Goal: Transaction & Acquisition: Purchase product/service

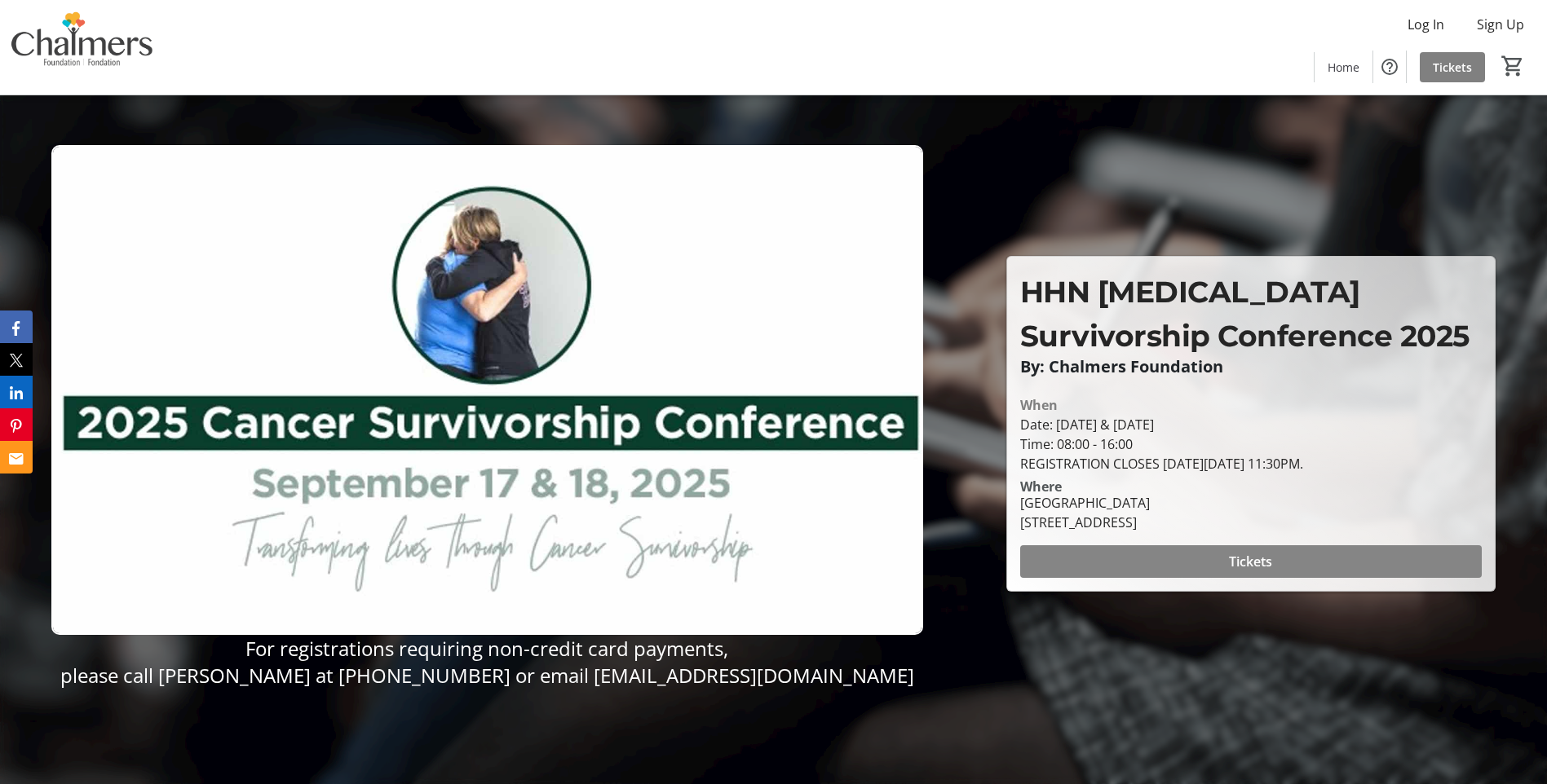
click at [1143, 554] on span at bounding box center [1251, 561] width 461 height 39
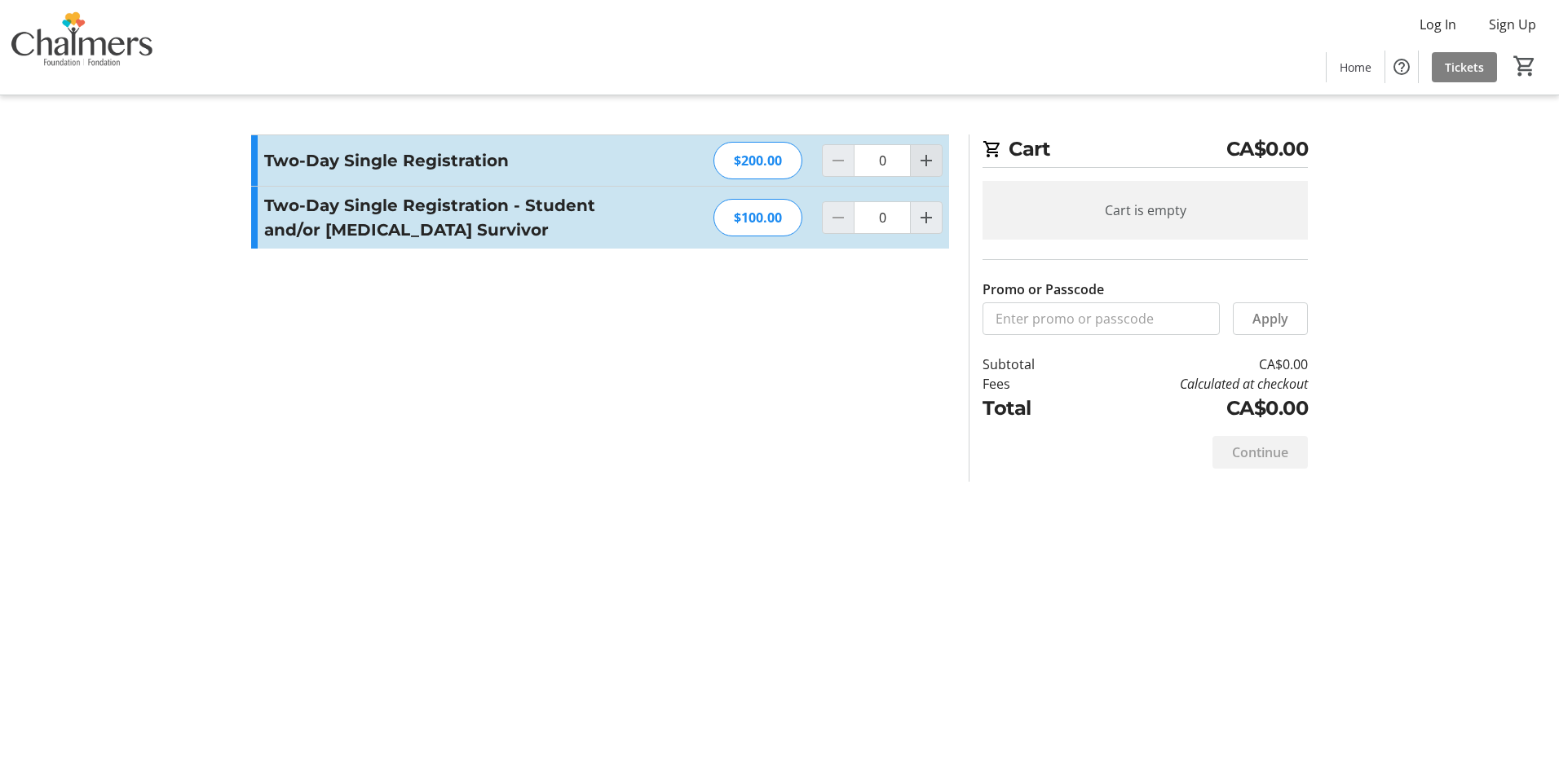
click at [932, 164] on mat-icon "Increment by one" at bounding box center [927, 161] width 20 height 20
type input "1"
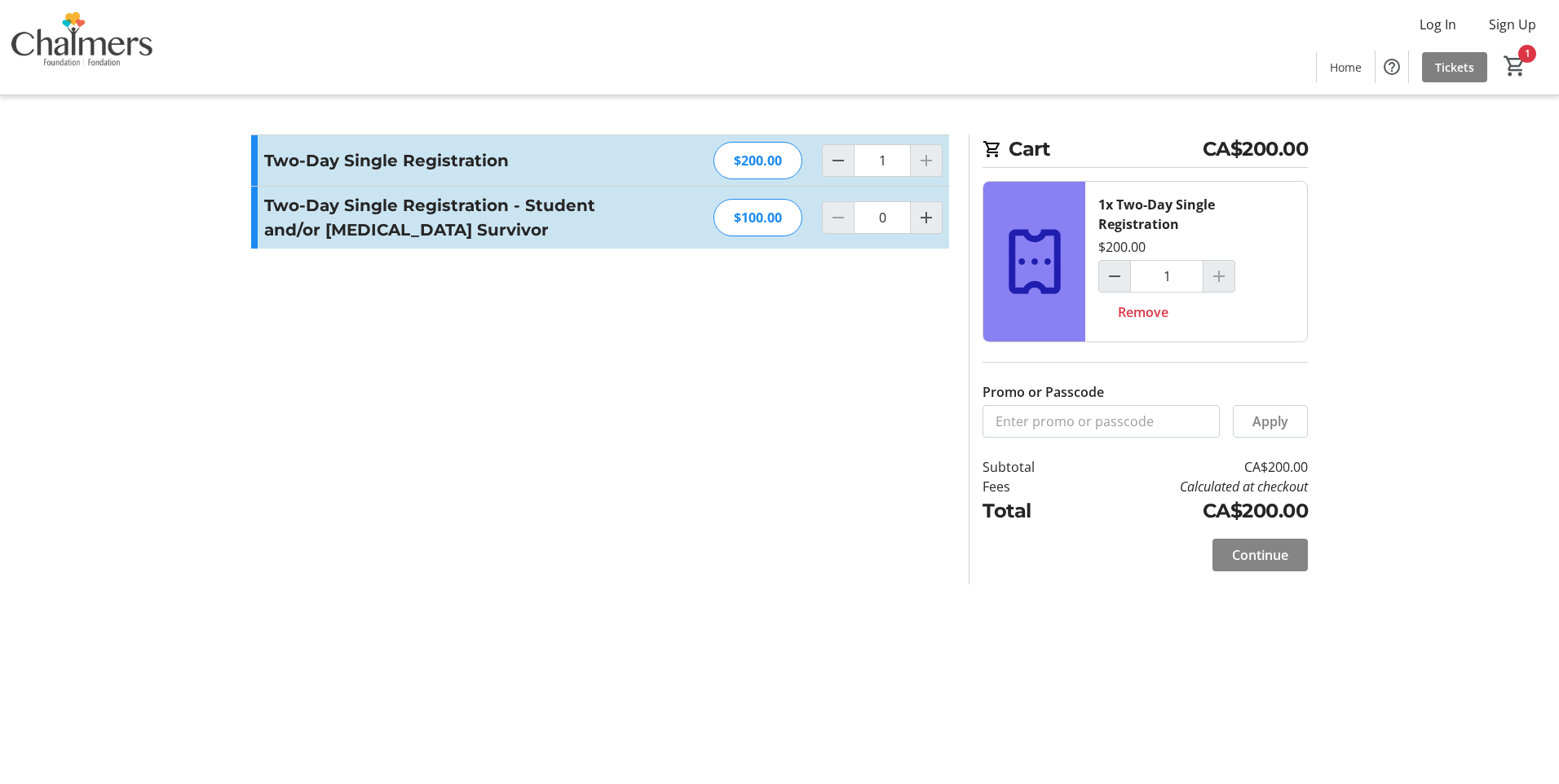
click at [1268, 552] on span "Continue" at bounding box center [1260, 555] width 56 height 20
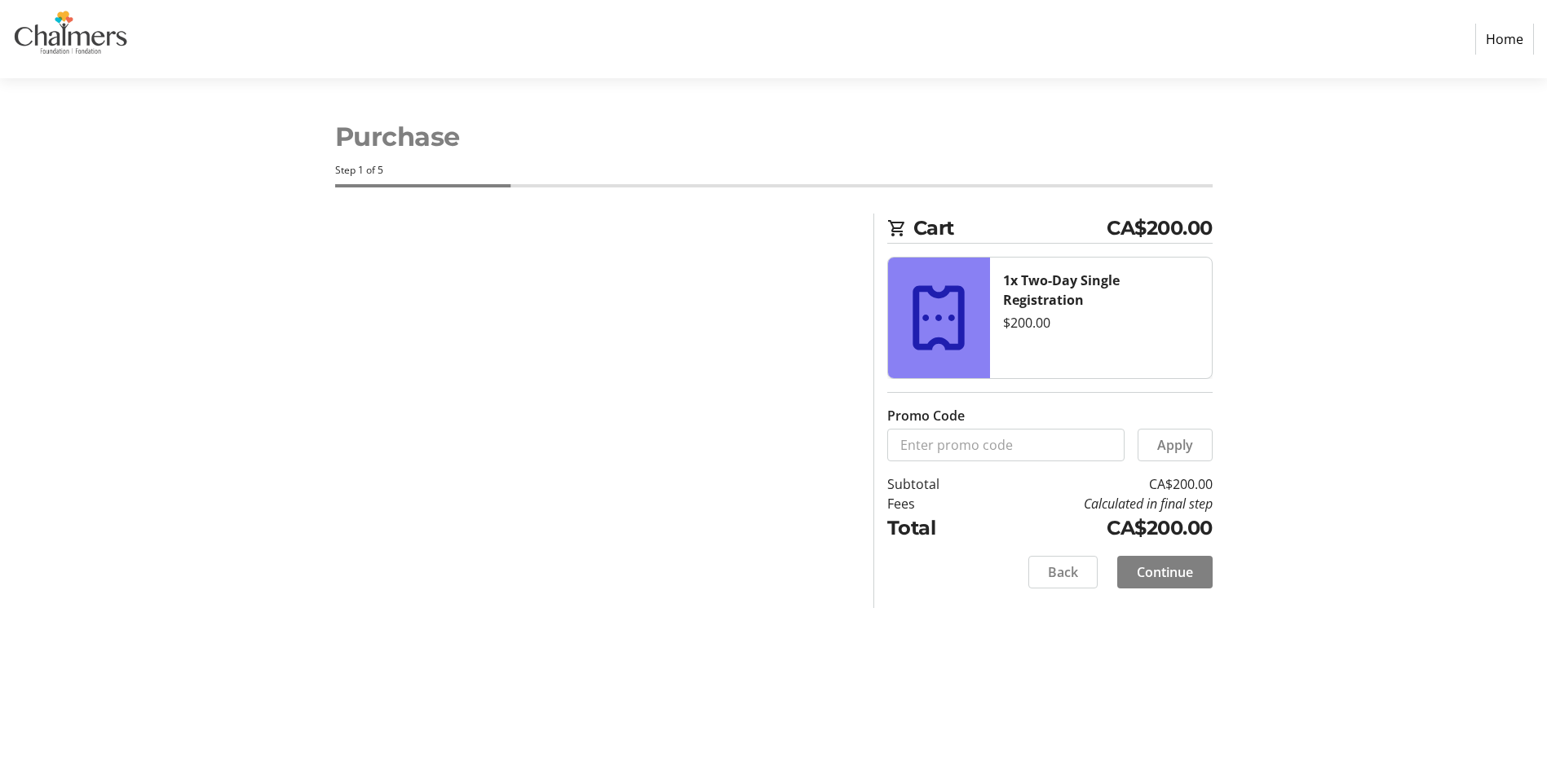
select select "CA"
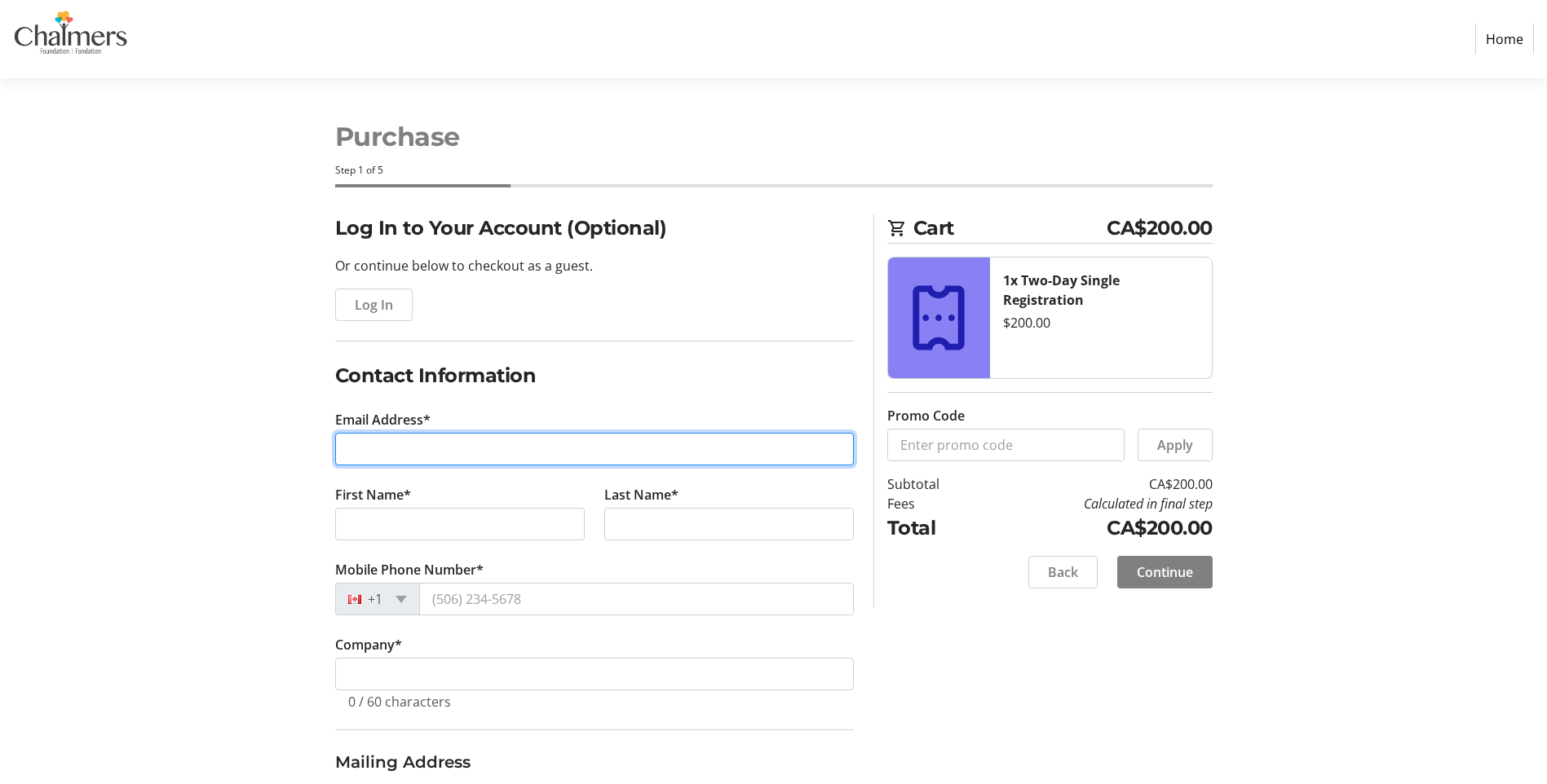
click at [770, 457] on input "Email Address*" at bounding box center [594, 449] width 519 height 32
type input "[PERSON_NAME][EMAIL_ADDRESS][PERSON_NAME][DOMAIN_NAME]"
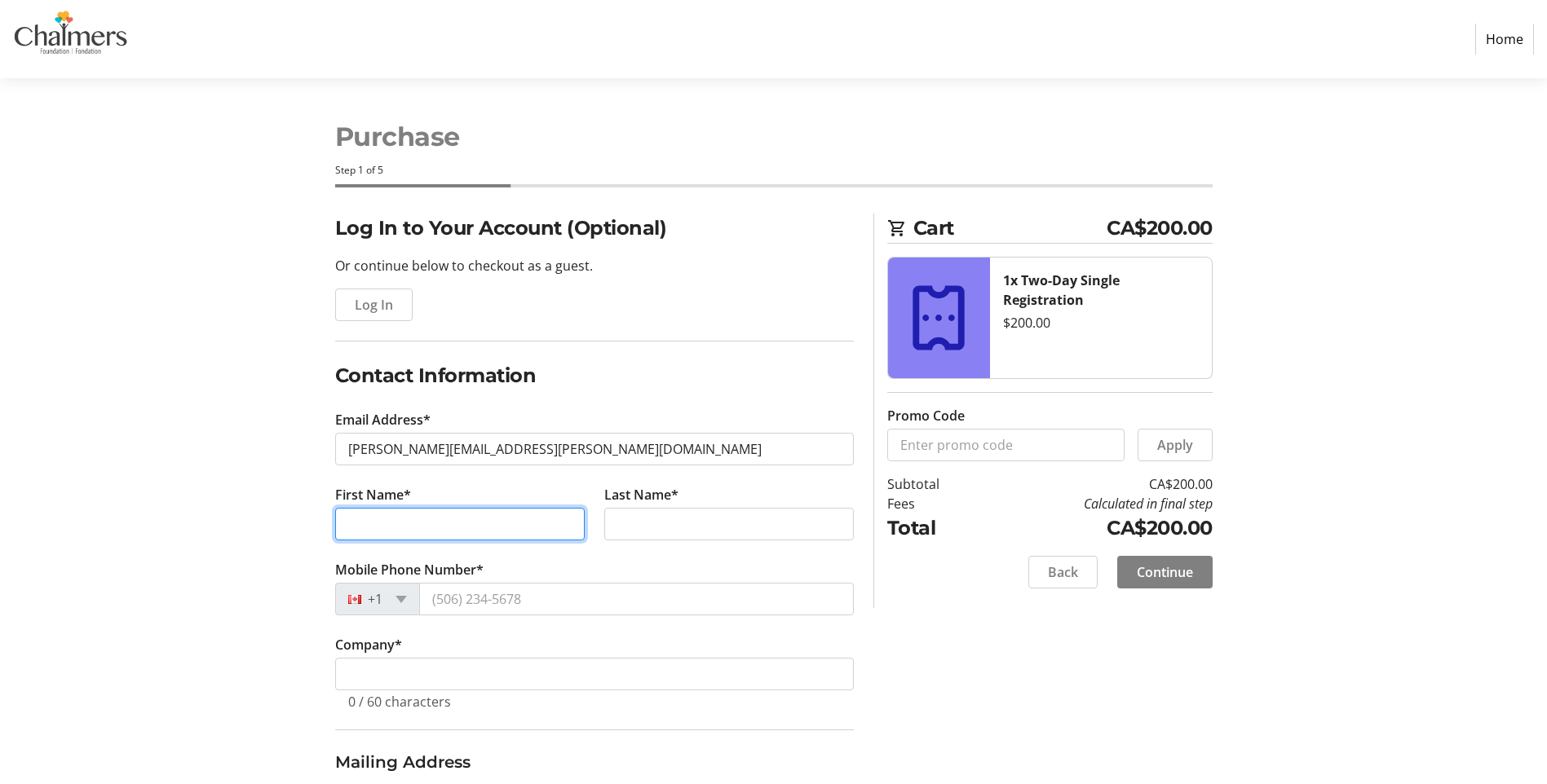
type input "[PERSON_NAME]"
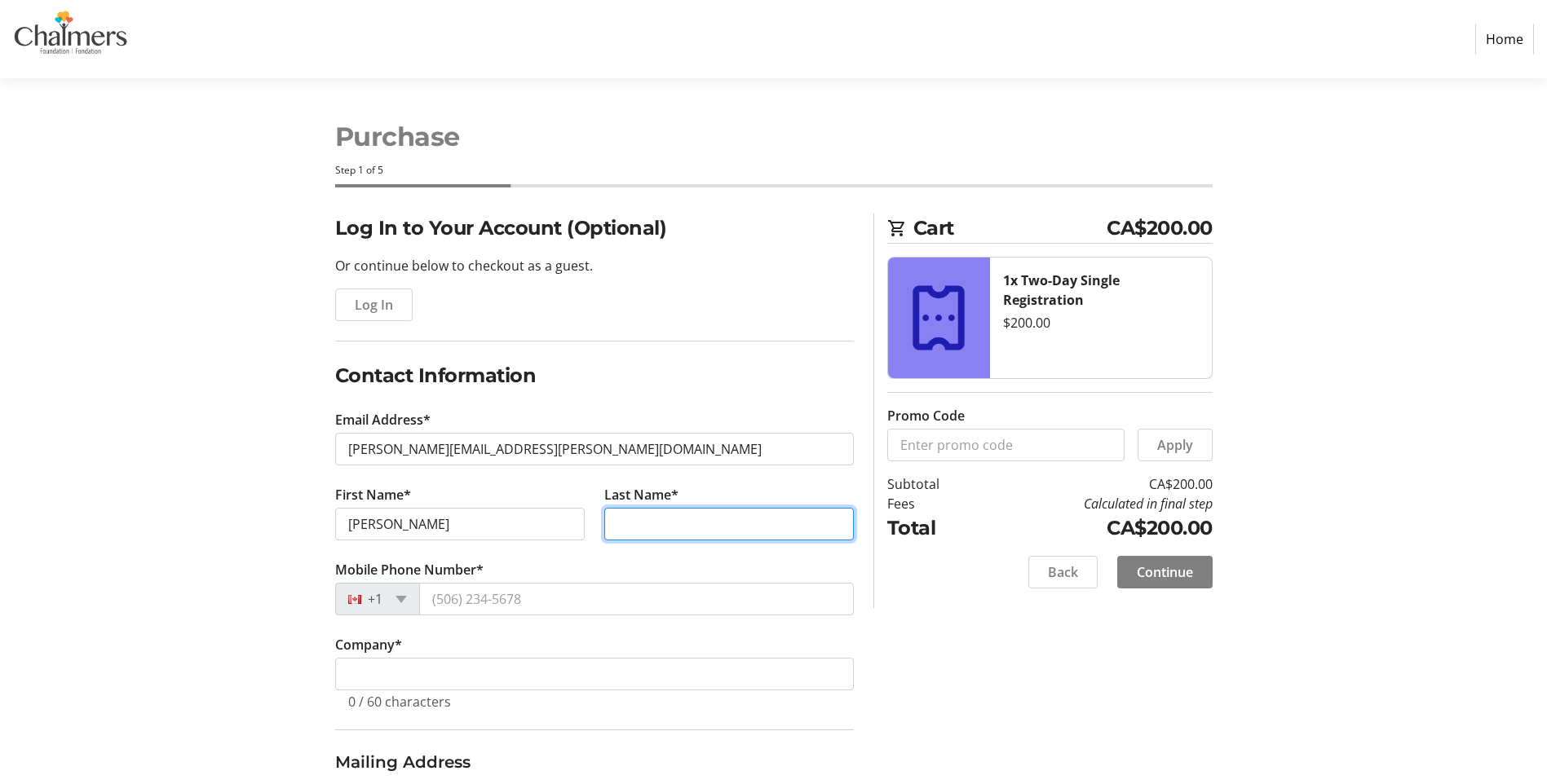
type input "[PERSON_NAME]"
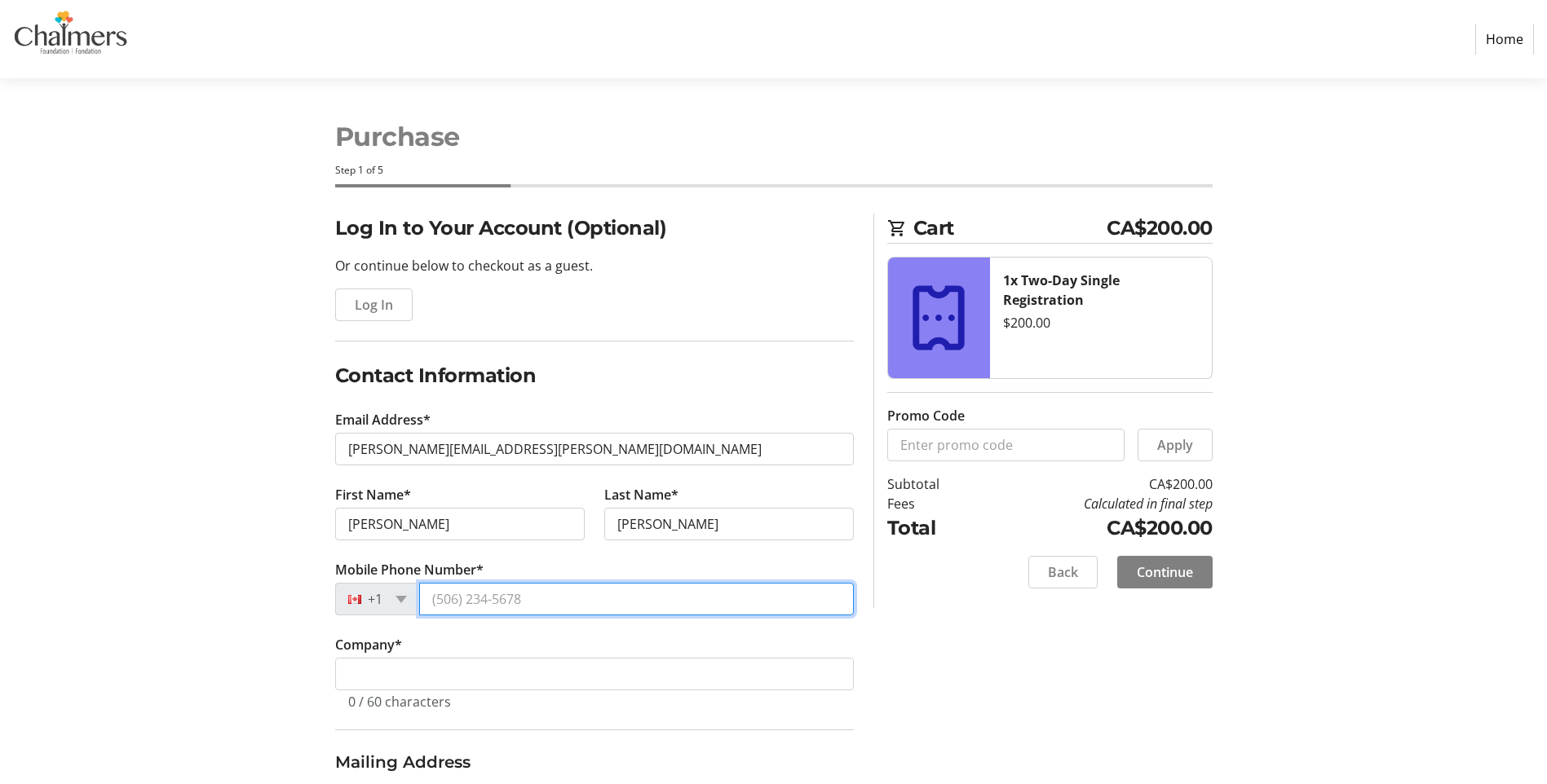
type input "[PHONE_NUMBER]"
type input "FREDERICTON NB"
click at [678, 601] on input "[PHONE_NUMBER]" at bounding box center [636, 599] width 435 height 32
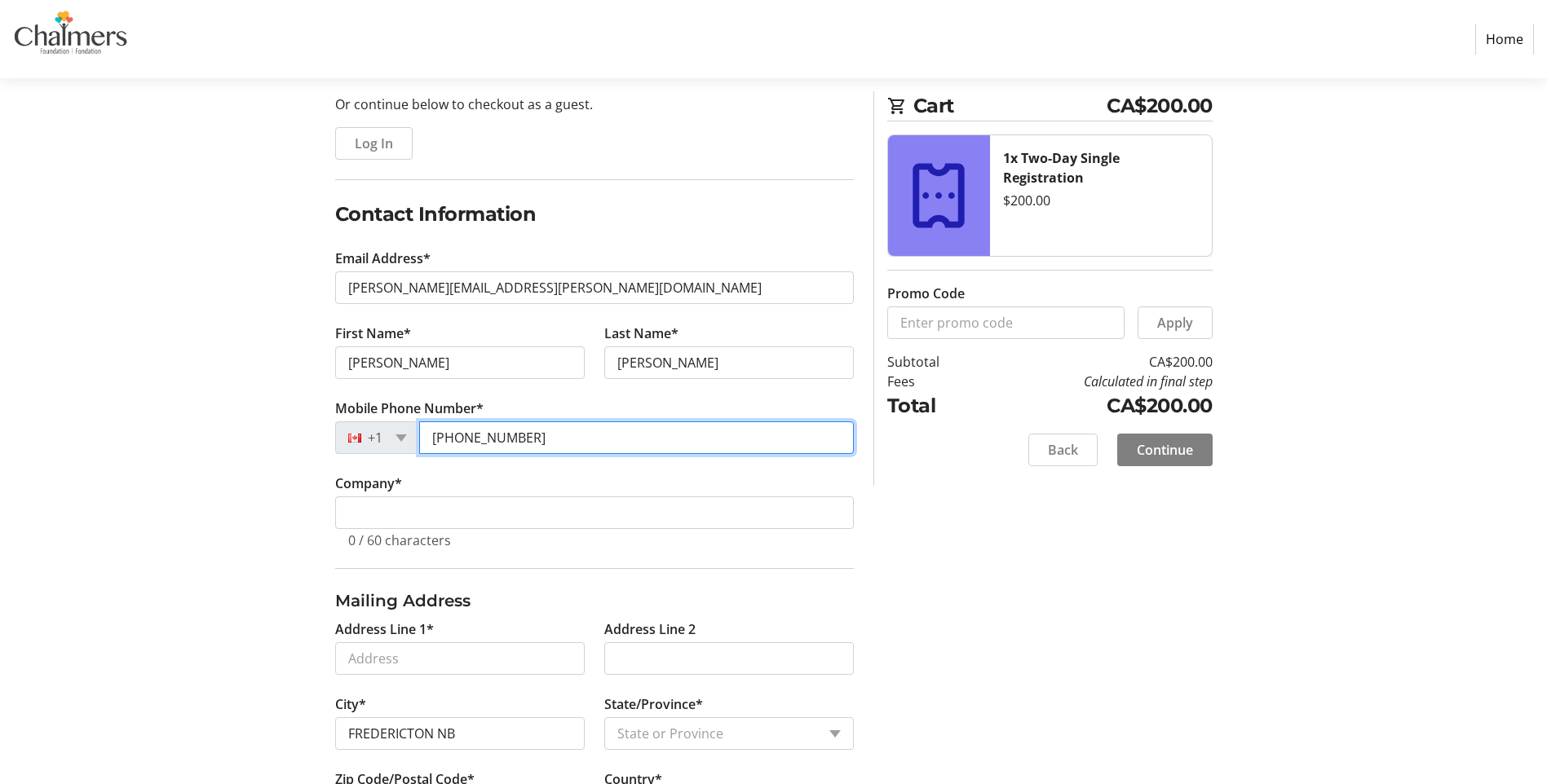
scroll to position [163, 0]
type input "[PHONE_NUMBER]"
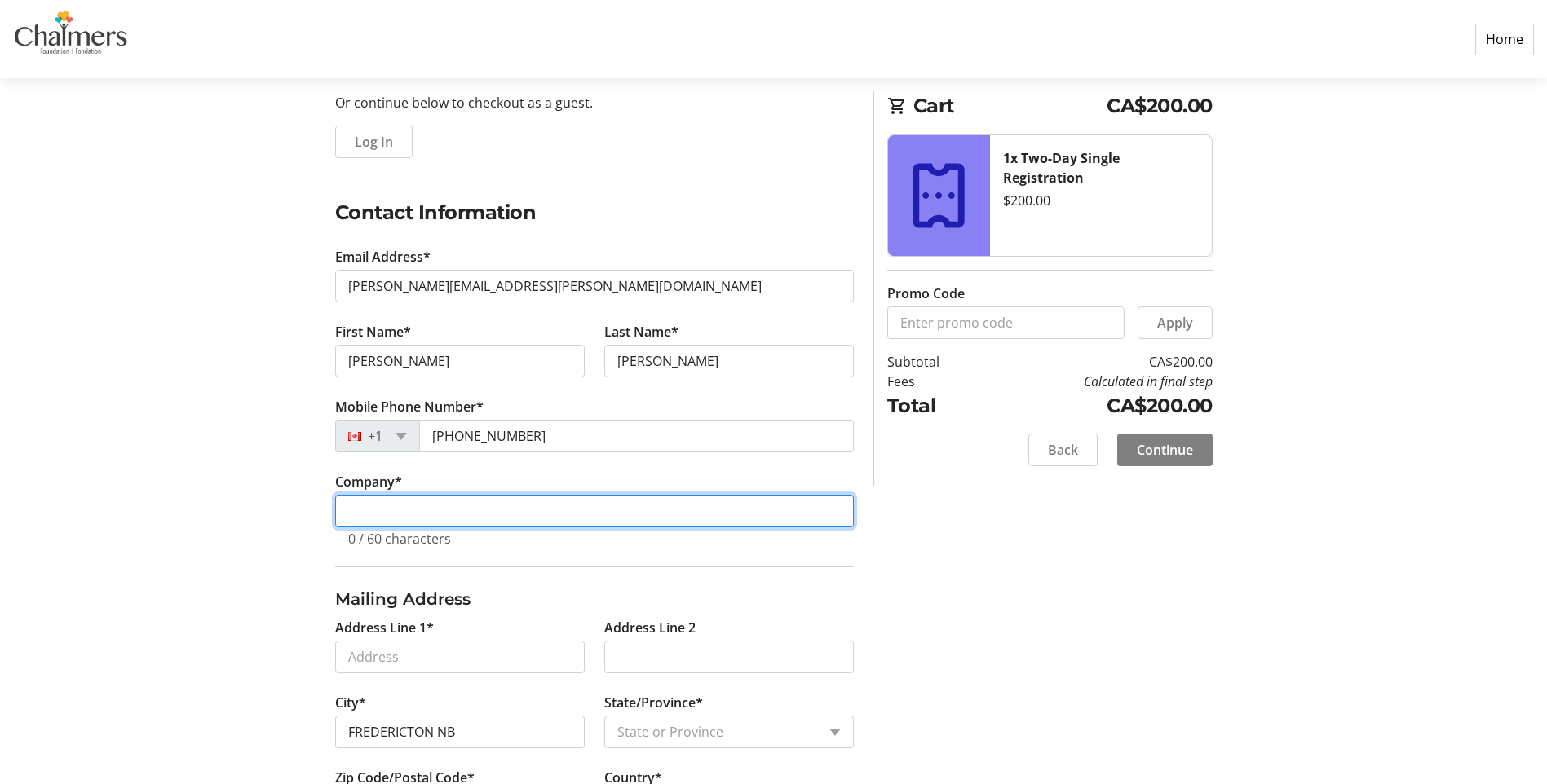
click at [702, 504] on input "Company *" at bounding box center [594, 511] width 519 height 32
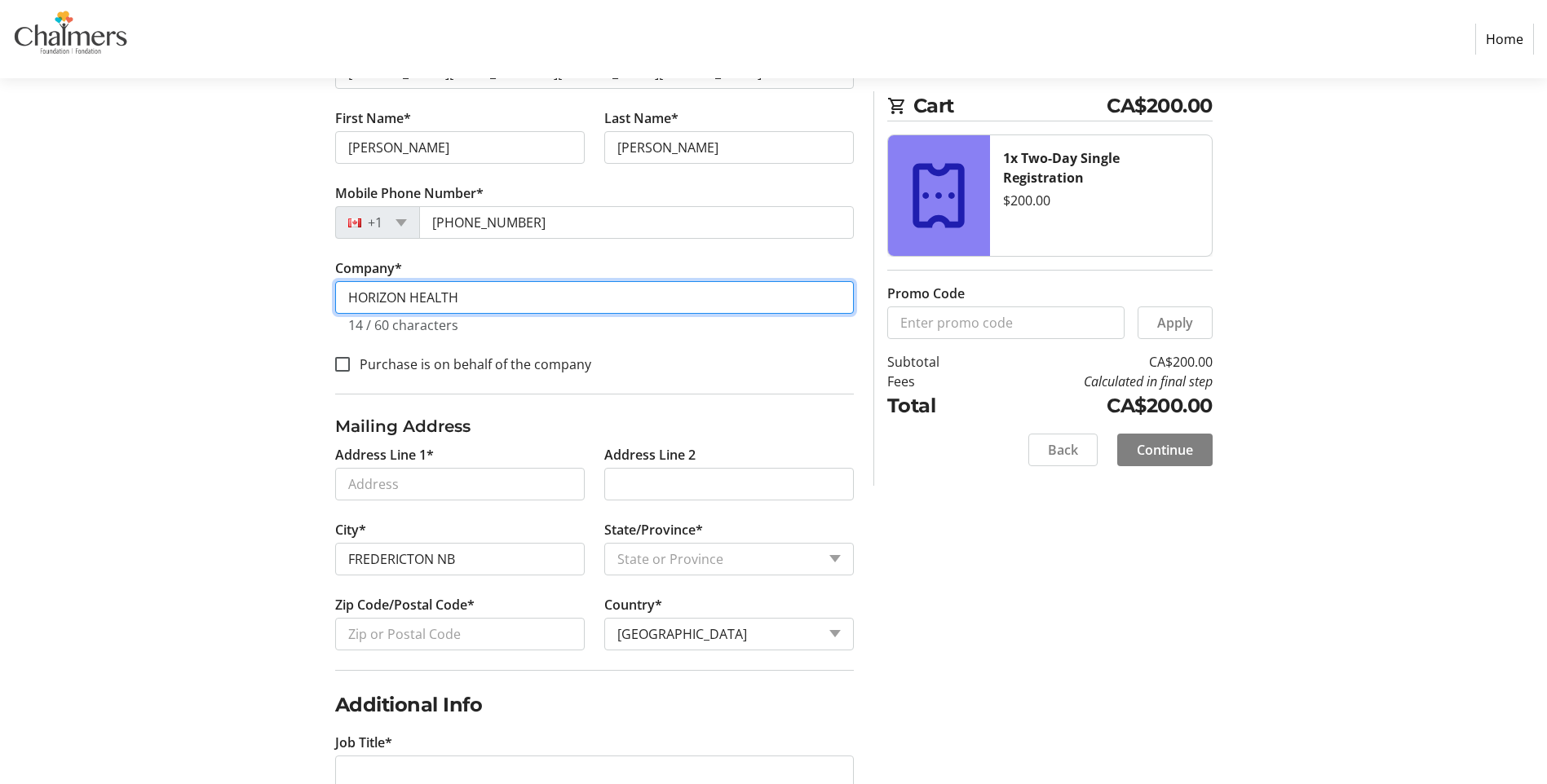
scroll to position [408, 0]
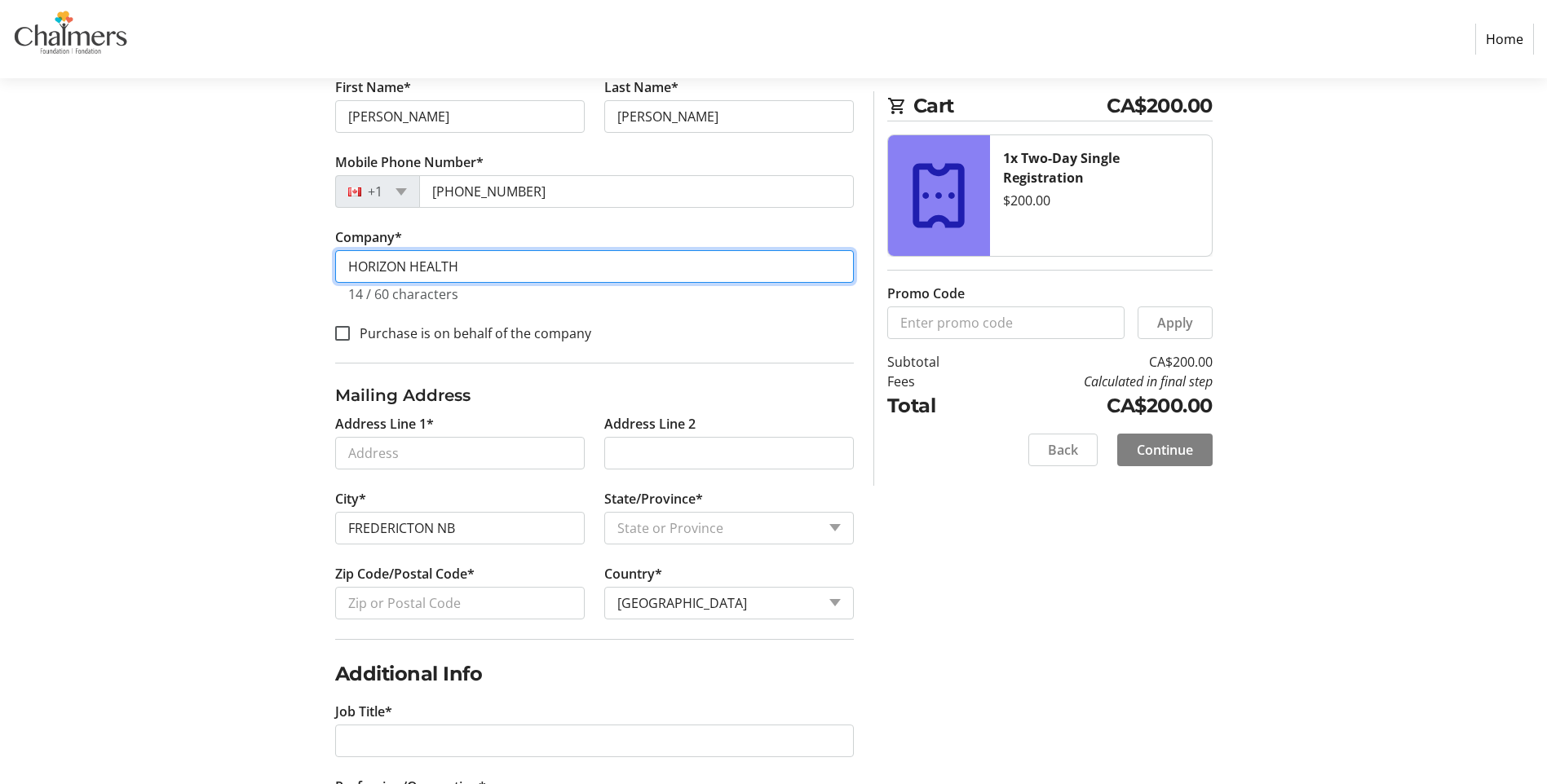
type input "HORIZON HEALTH"
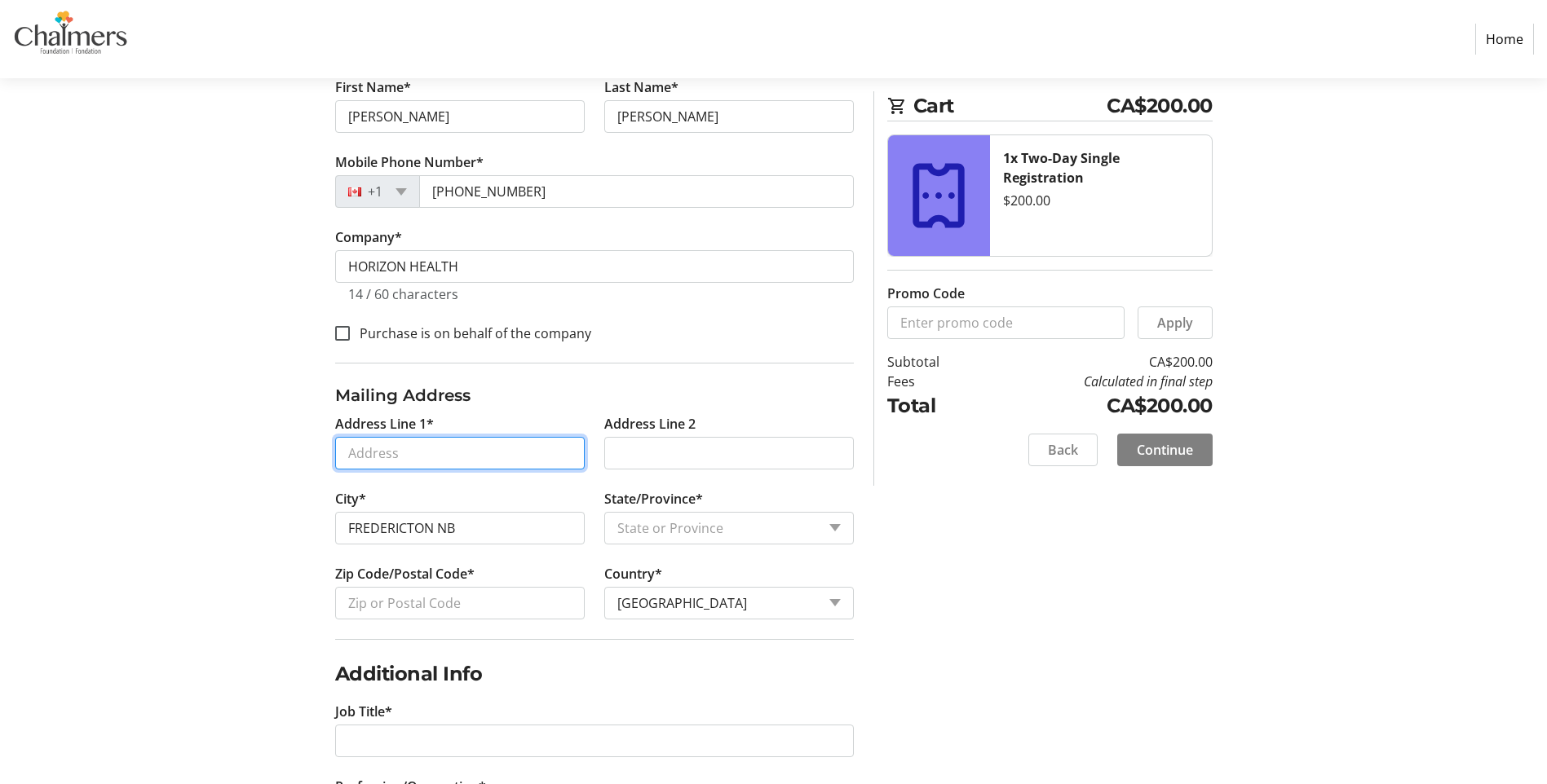
click at [524, 461] on input "Address Line 1*" at bounding box center [459, 453] width 249 height 32
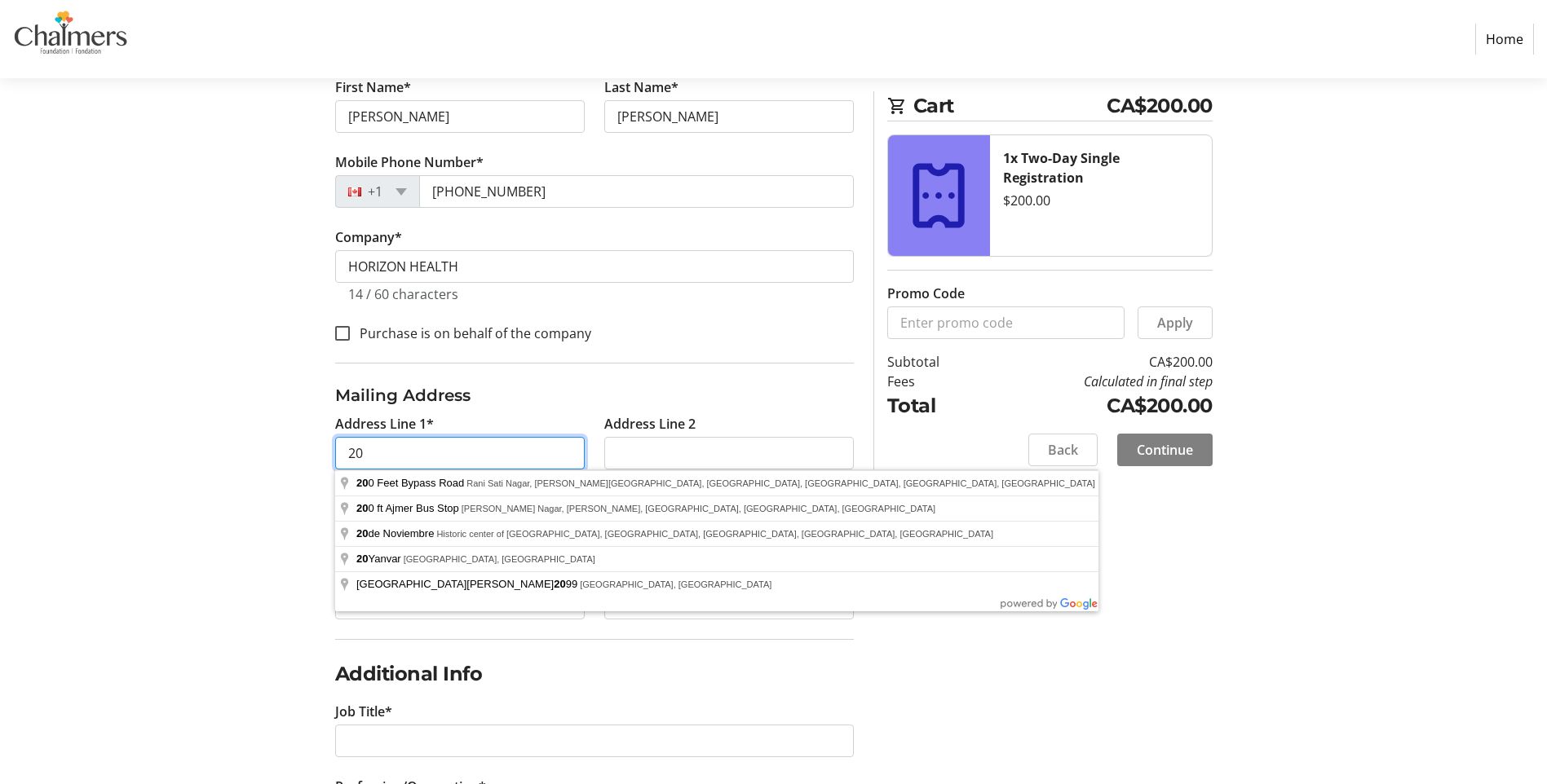
type input "20"
click at [656, 447] on input "Address Line 2" at bounding box center [728, 453] width 249 height 32
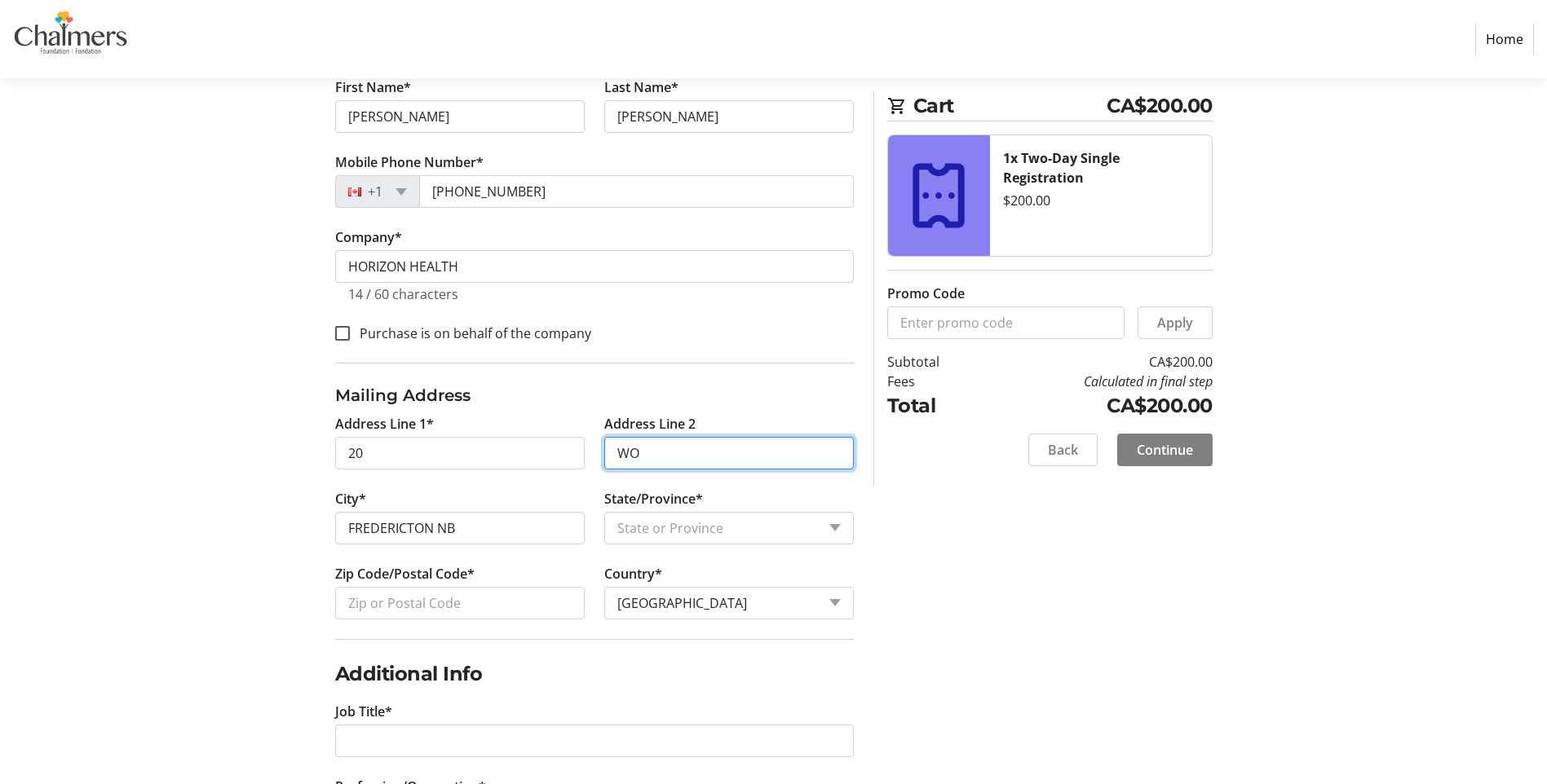
type input "W"
type input "ROSEWOOD DR"
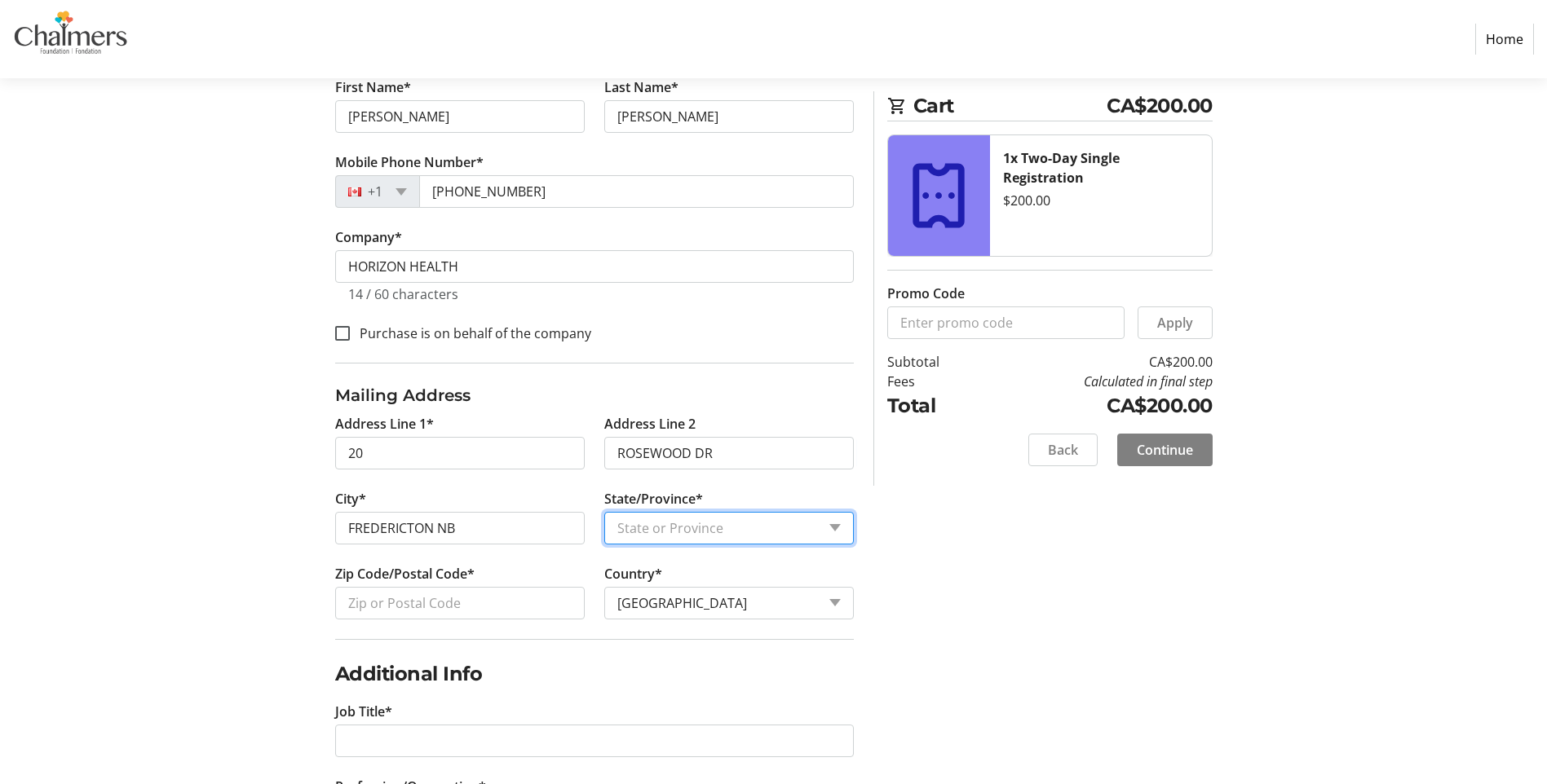
click at [727, 526] on select "State or Province State or Province [GEOGRAPHIC_DATA] [GEOGRAPHIC_DATA] [GEOGRA…" at bounding box center [728, 528] width 249 height 32
select select "NB"
click at [604, 512] on select "State or Province State or Province [GEOGRAPHIC_DATA] [GEOGRAPHIC_DATA] [GEOGRA…" at bounding box center [728, 528] width 249 height 32
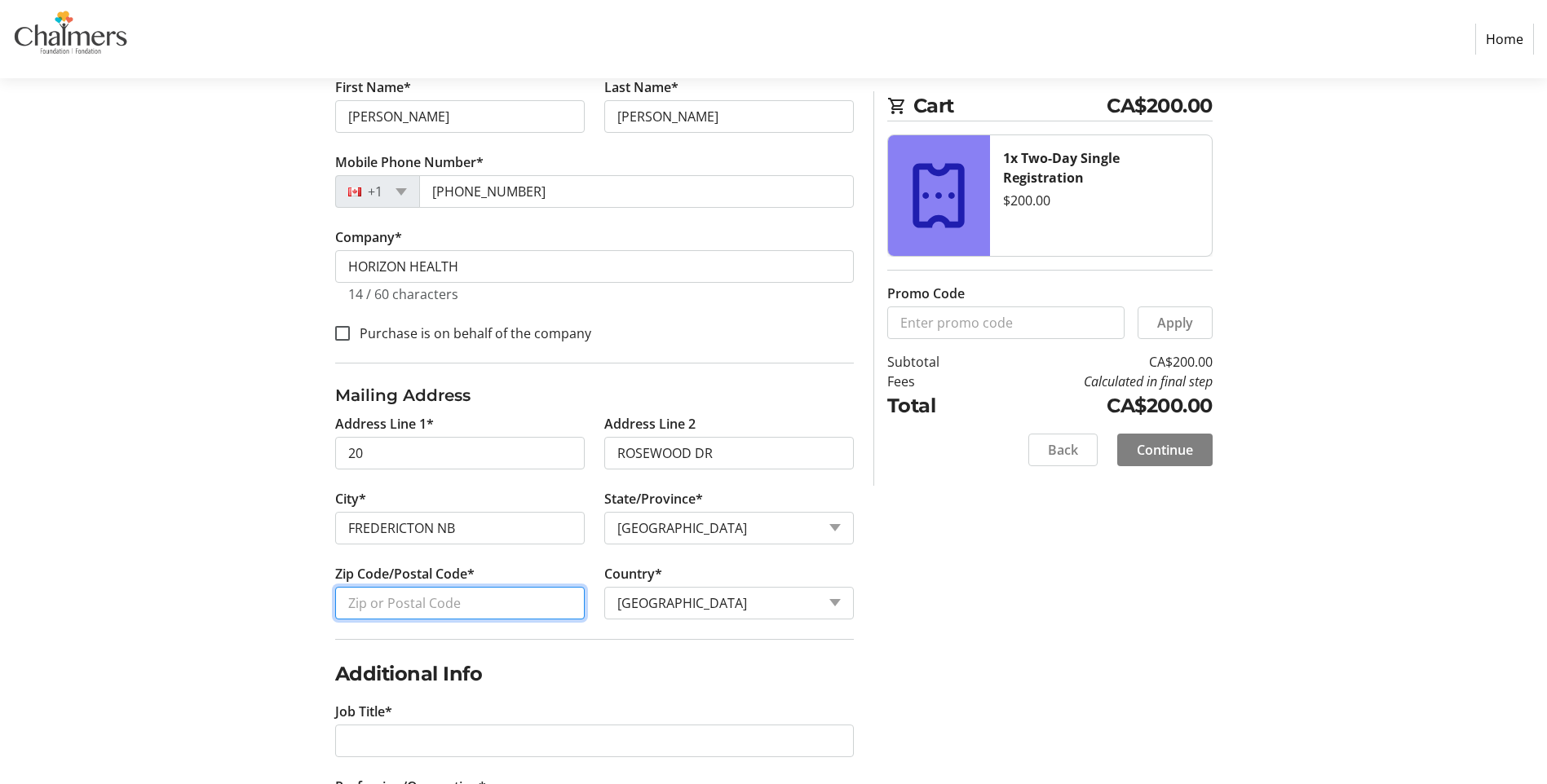
click at [512, 608] on input "Zip Code/Postal Code*" at bounding box center [459, 603] width 249 height 32
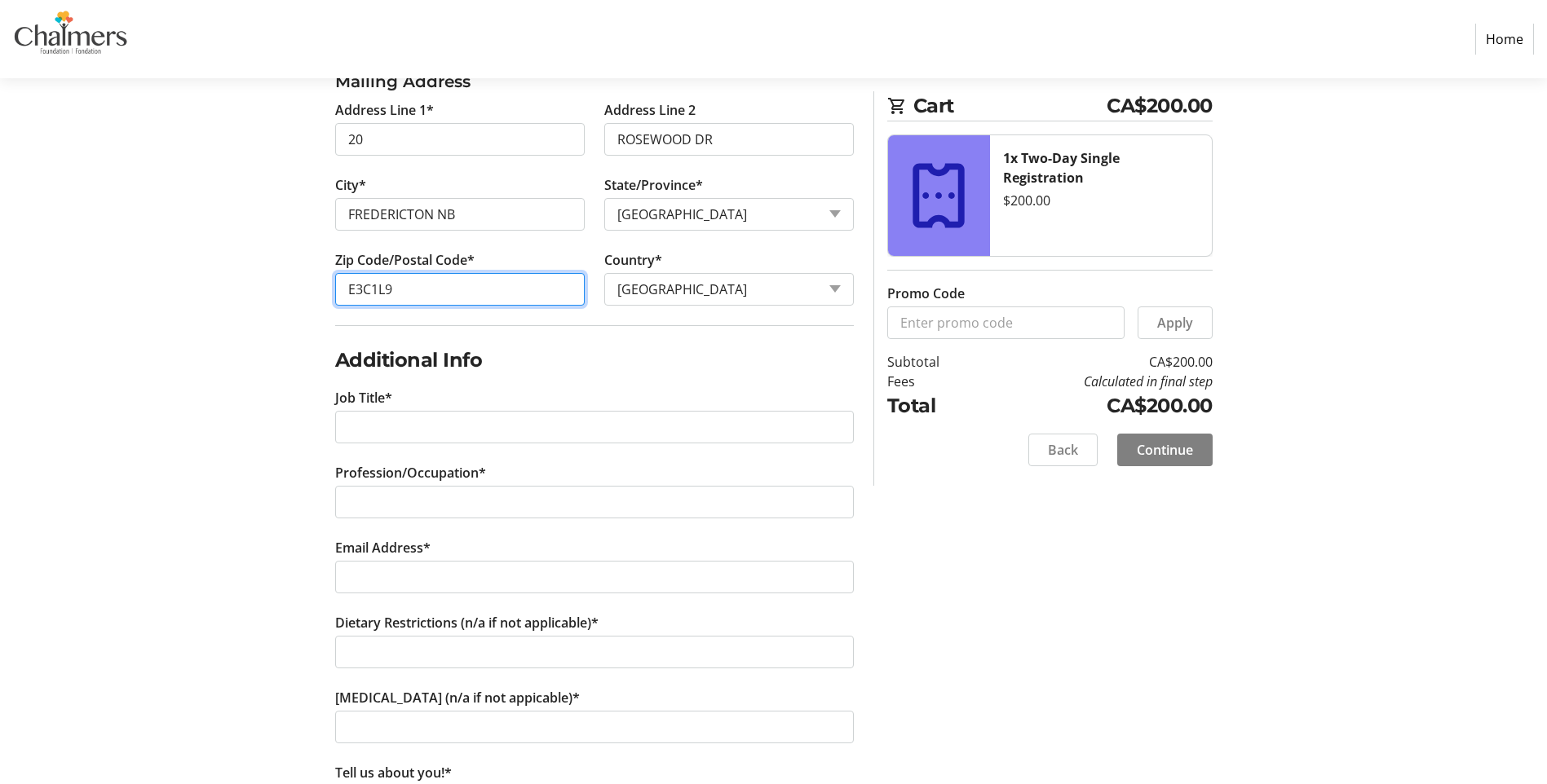
scroll to position [734, 0]
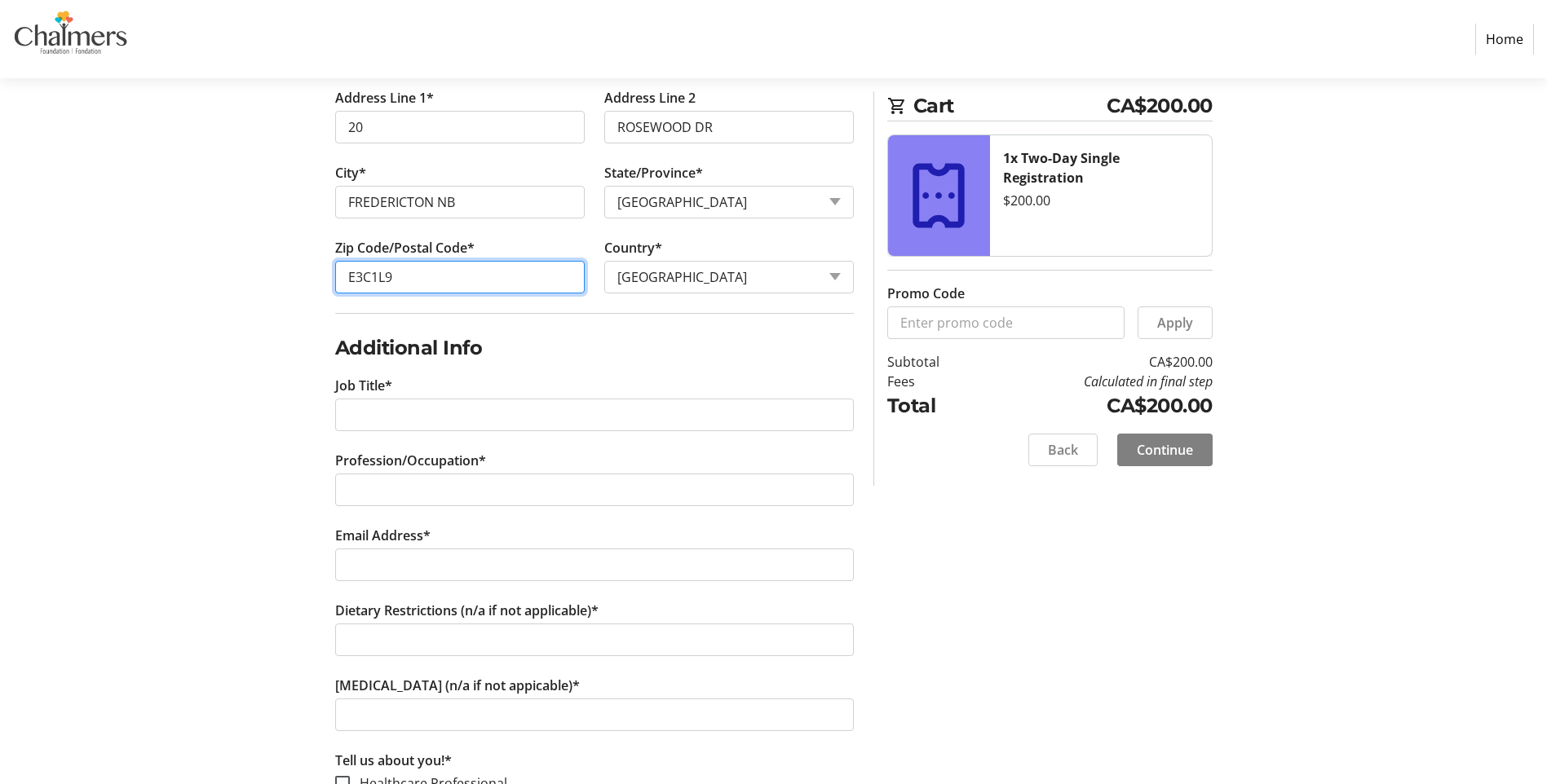
type input "E3C1L9"
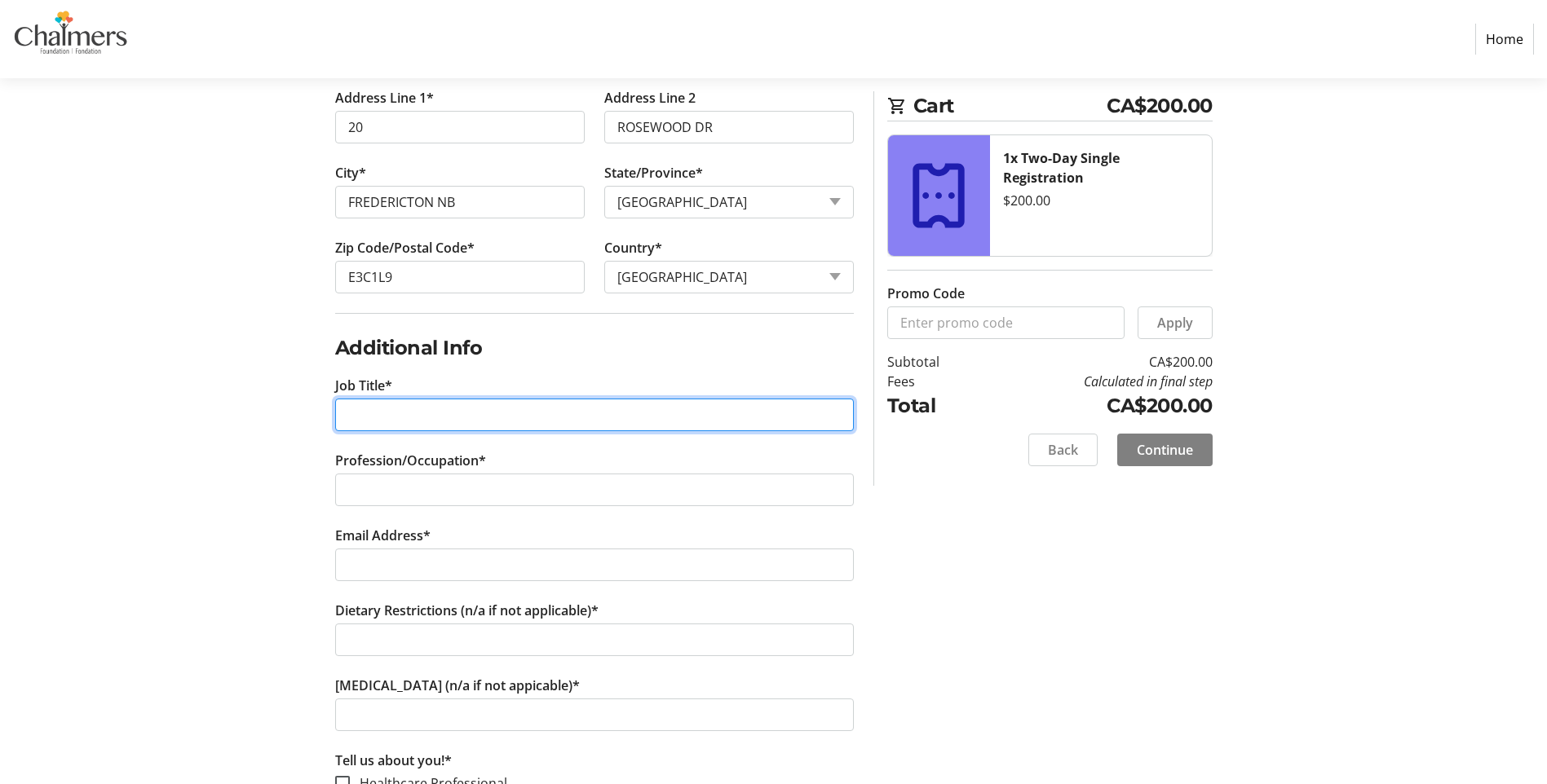
click at [524, 414] on input "Job Title*" at bounding box center [594, 415] width 519 height 32
type input "MEDICAL RADIATION TECHNOLOGIST"
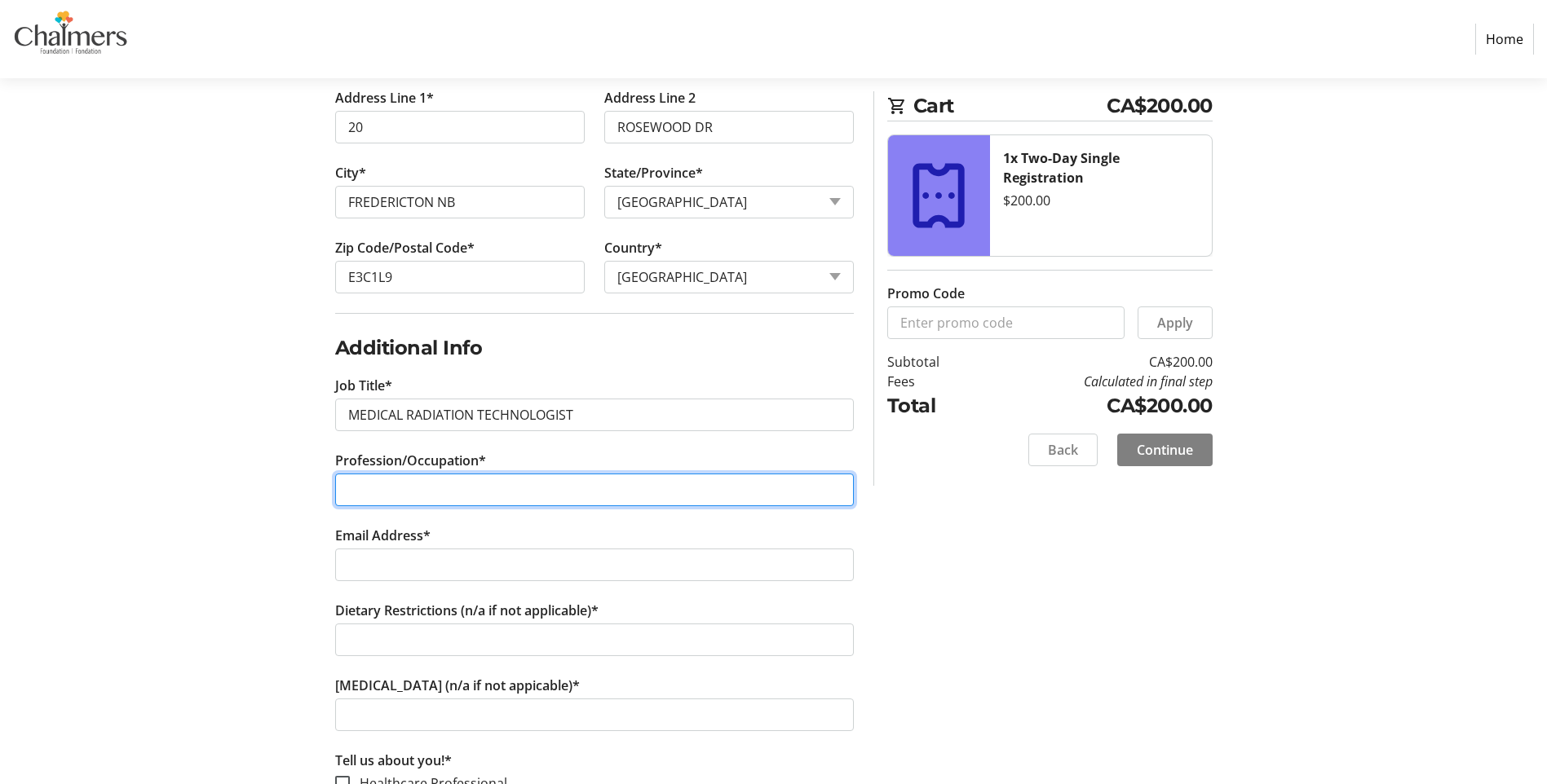
click at [542, 480] on input "Profession/Occupation*" at bounding box center [594, 490] width 519 height 32
type input "XRAY/MAMMOGRAPHER"
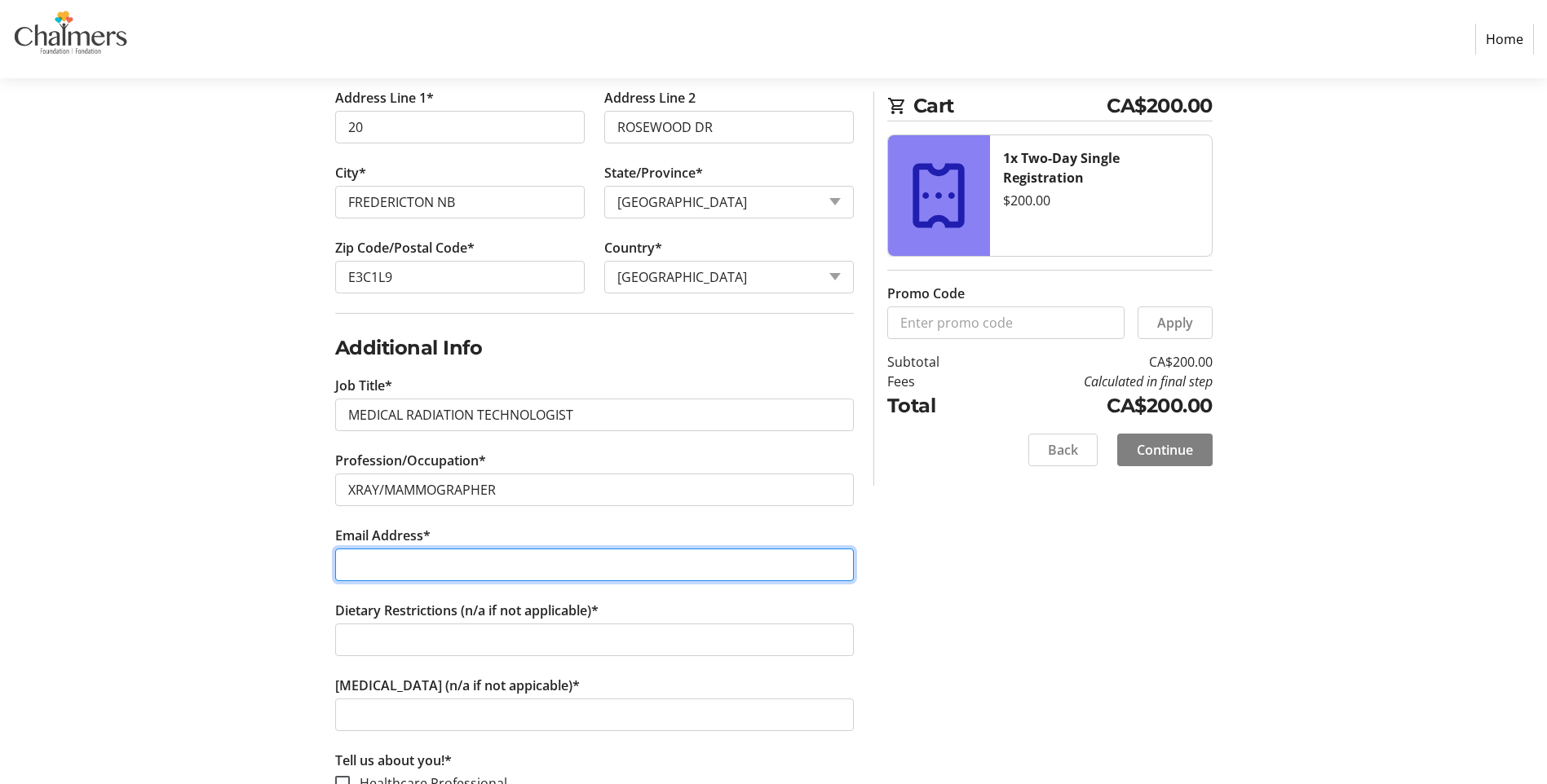
click at [568, 566] on input "Email Address*" at bounding box center [594, 564] width 519 height 32
type input "[PERSON_NAME][EMAIL_ADDRESS][PERSON_NAME][DOMAIN_NAME]"
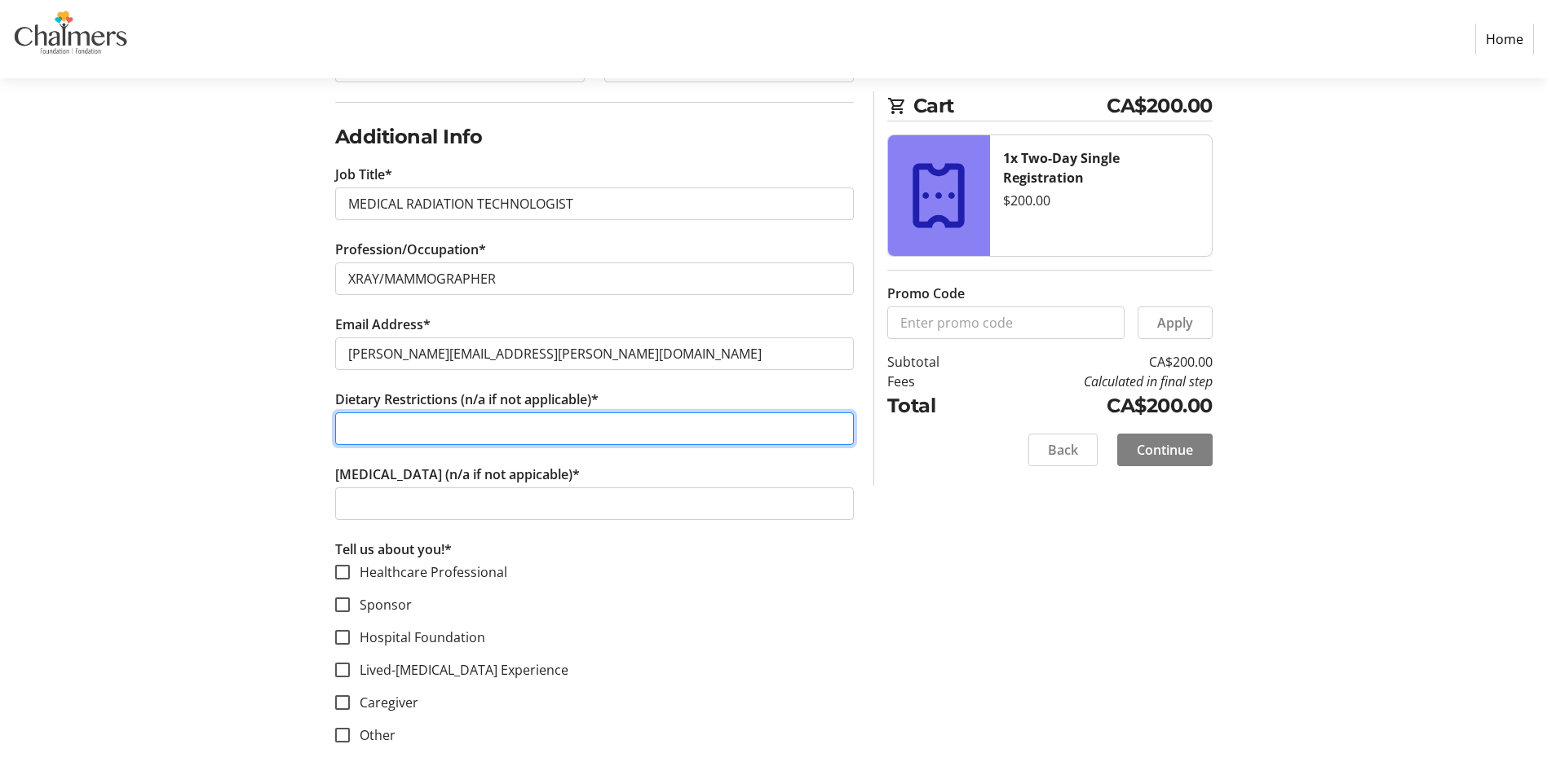
click at [521, 432] on input "Dietary Restrictions (n/a if not applicable)*" at bounding box center [594, 428] width 519 height 32
type input "N/A"
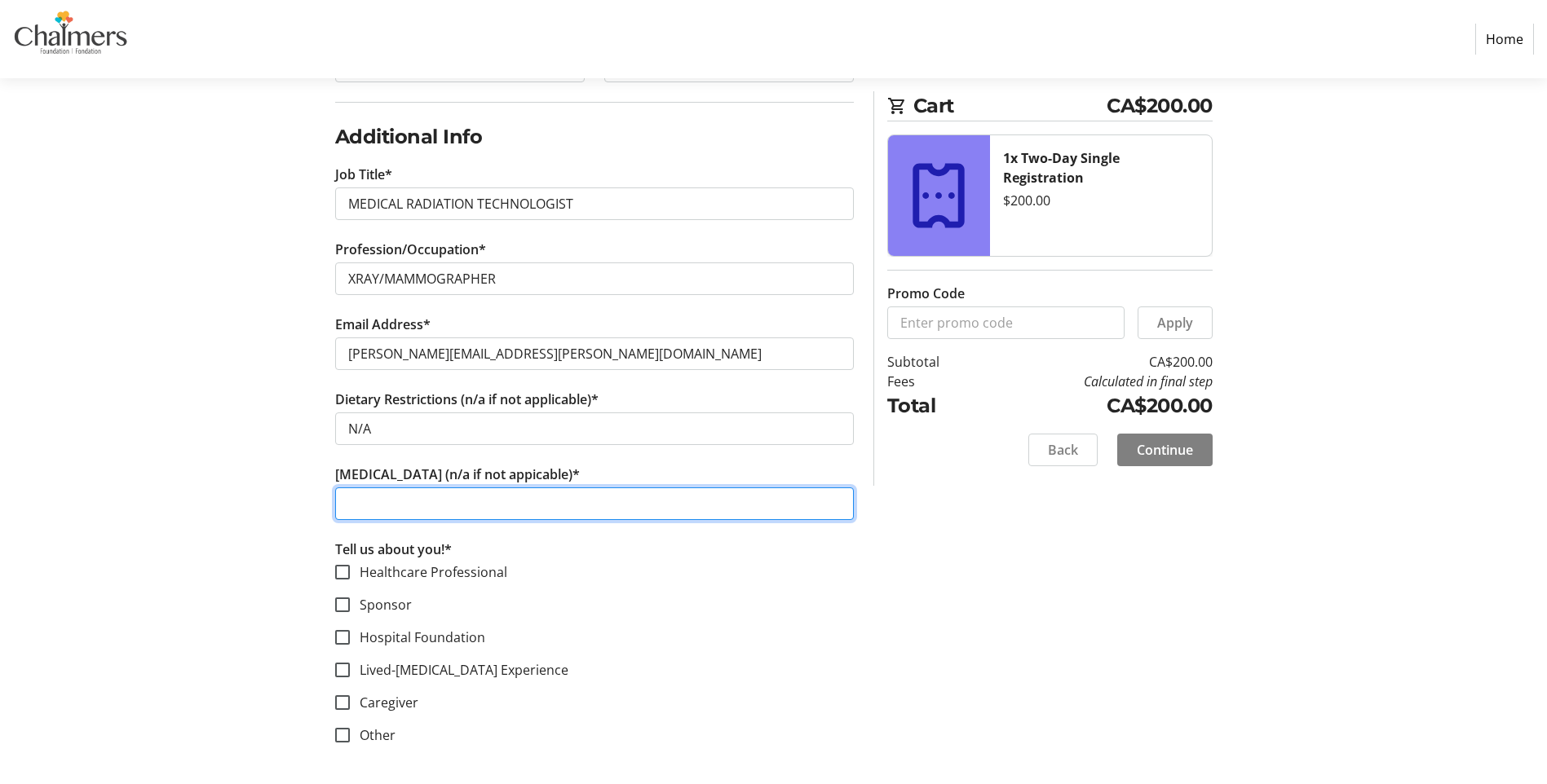
click at [519, 503] on input "[MEDICAL_DATA] (n/a if not appicable)*" at bounding box center [594, 503] width 519 height 32
type input "N/A"
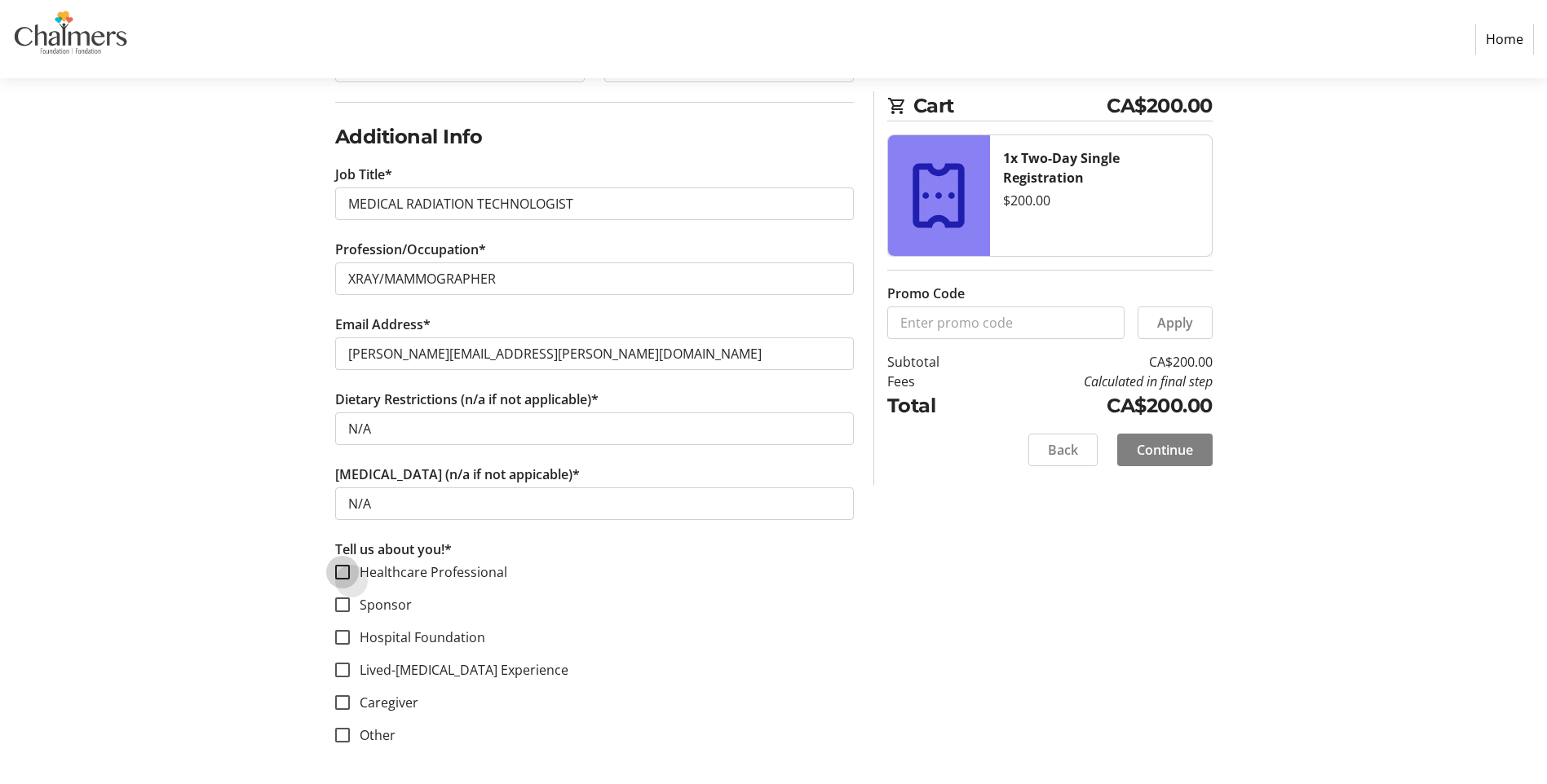
click at [340, 565] on input "Healthcare Professional" at bounding box center [342, 572] width 14 height 14
checkbox input "true"
click at [1153, 444] on span "Continue" at bounding box center [1164, 450] width 56 height 20
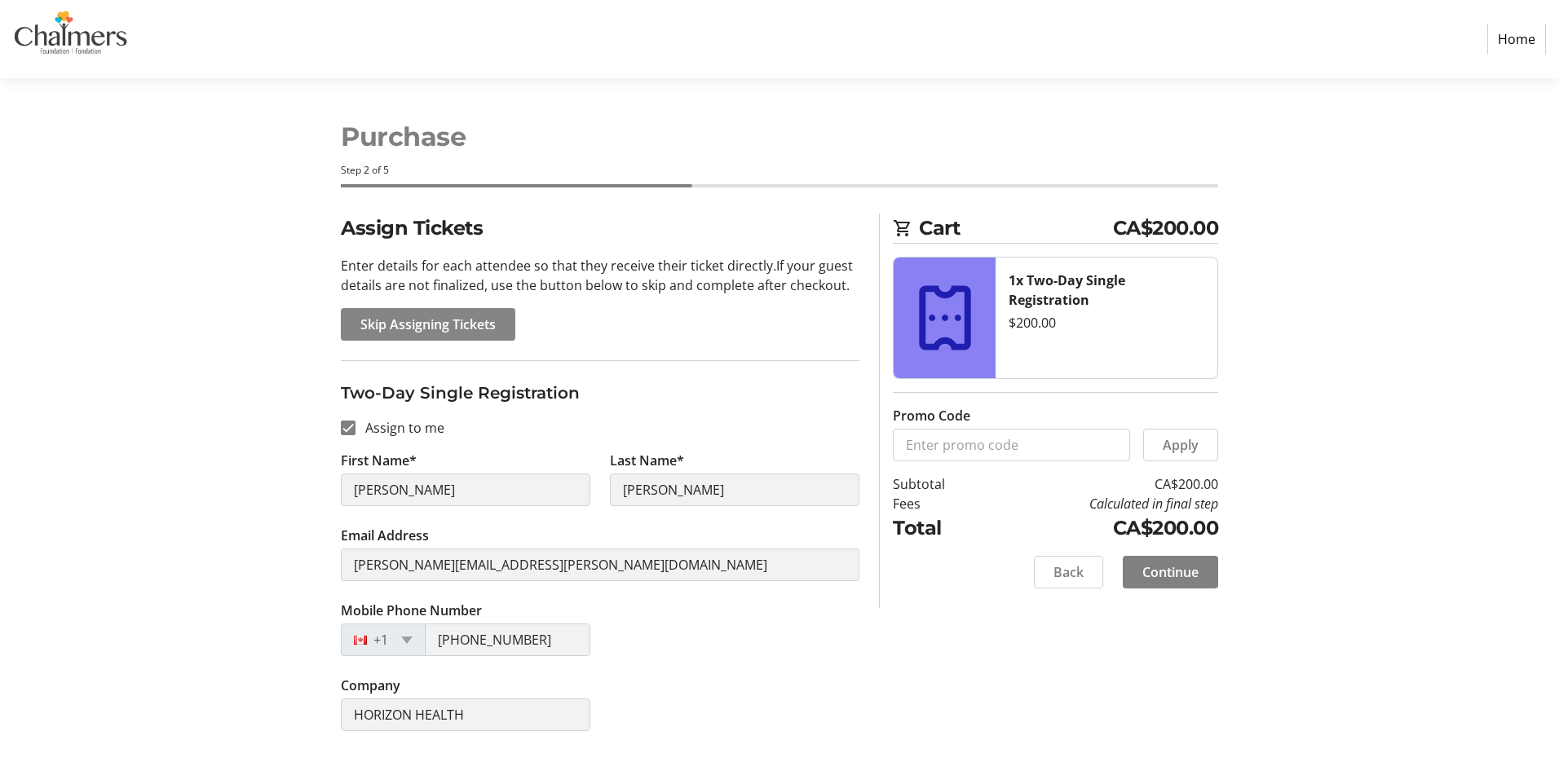
click at [485, 318] on span "Skip Assigning Tickets" at bounding box center [428, 325] width 135 height 20
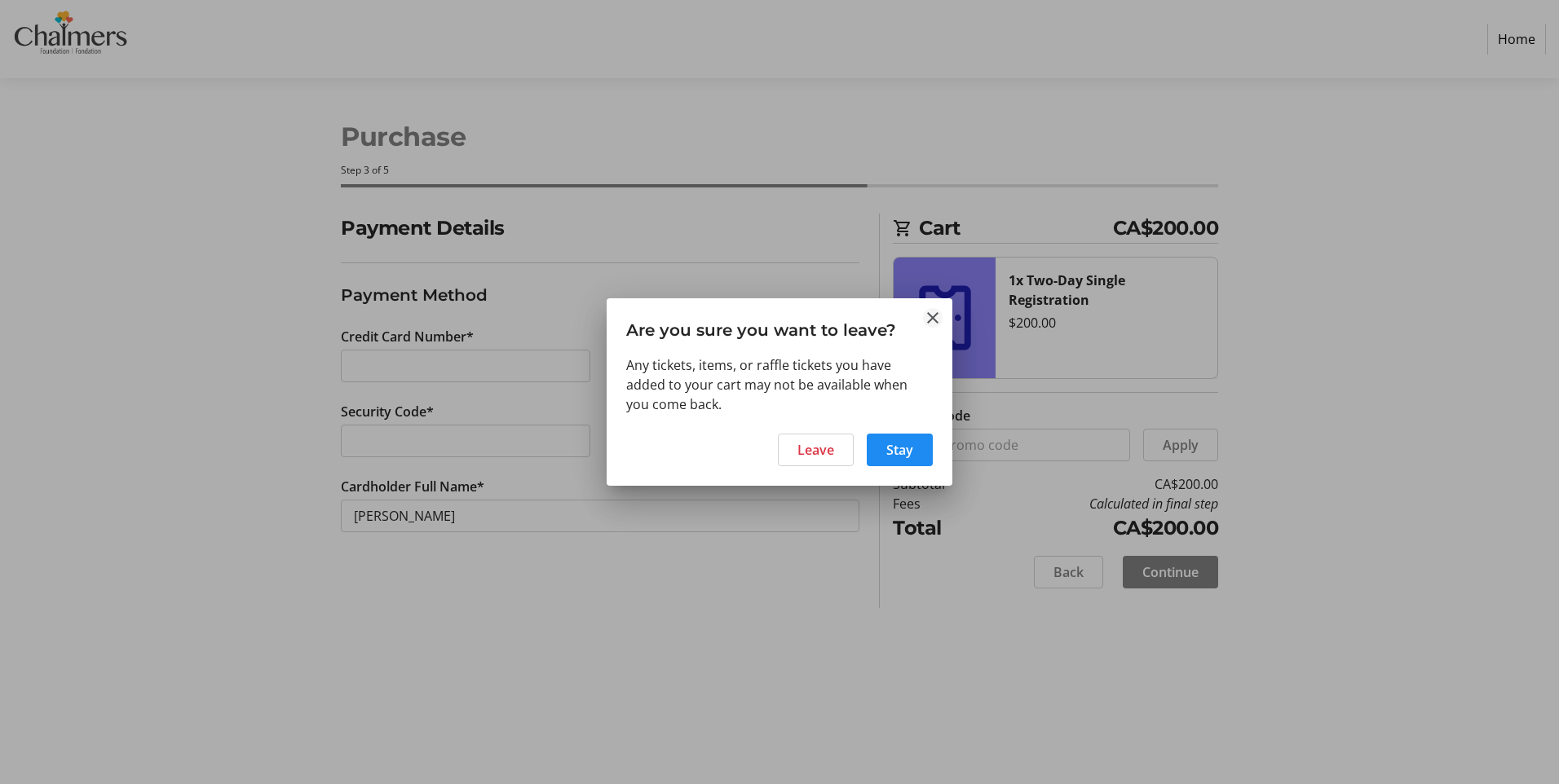
click at [935, 322] on mat-icon "Close" at bounding box center [933, 318] width 20 height 20
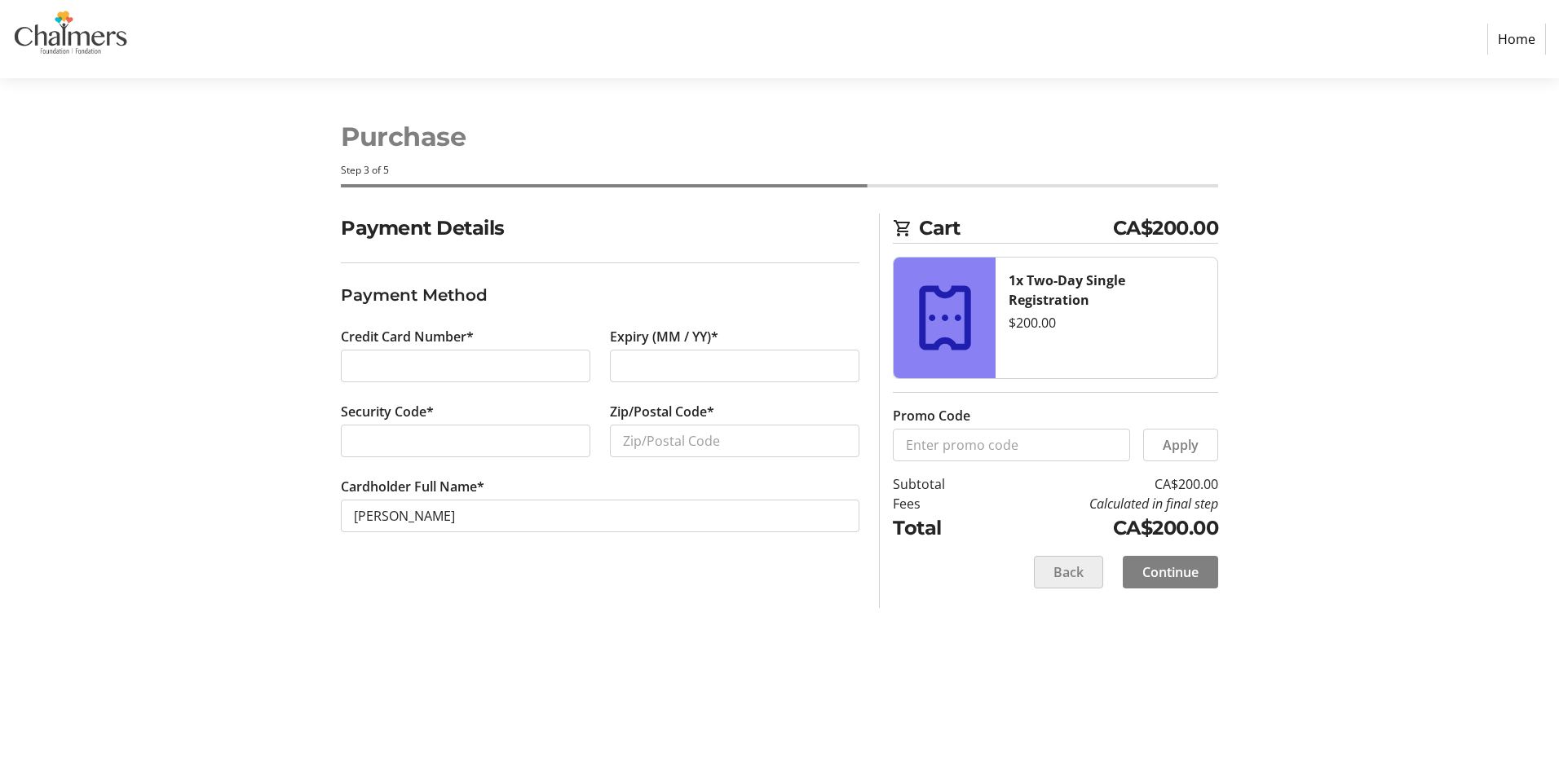
click at [1074, 584] on span at bounding box center [1068, 572] width 68 height 39
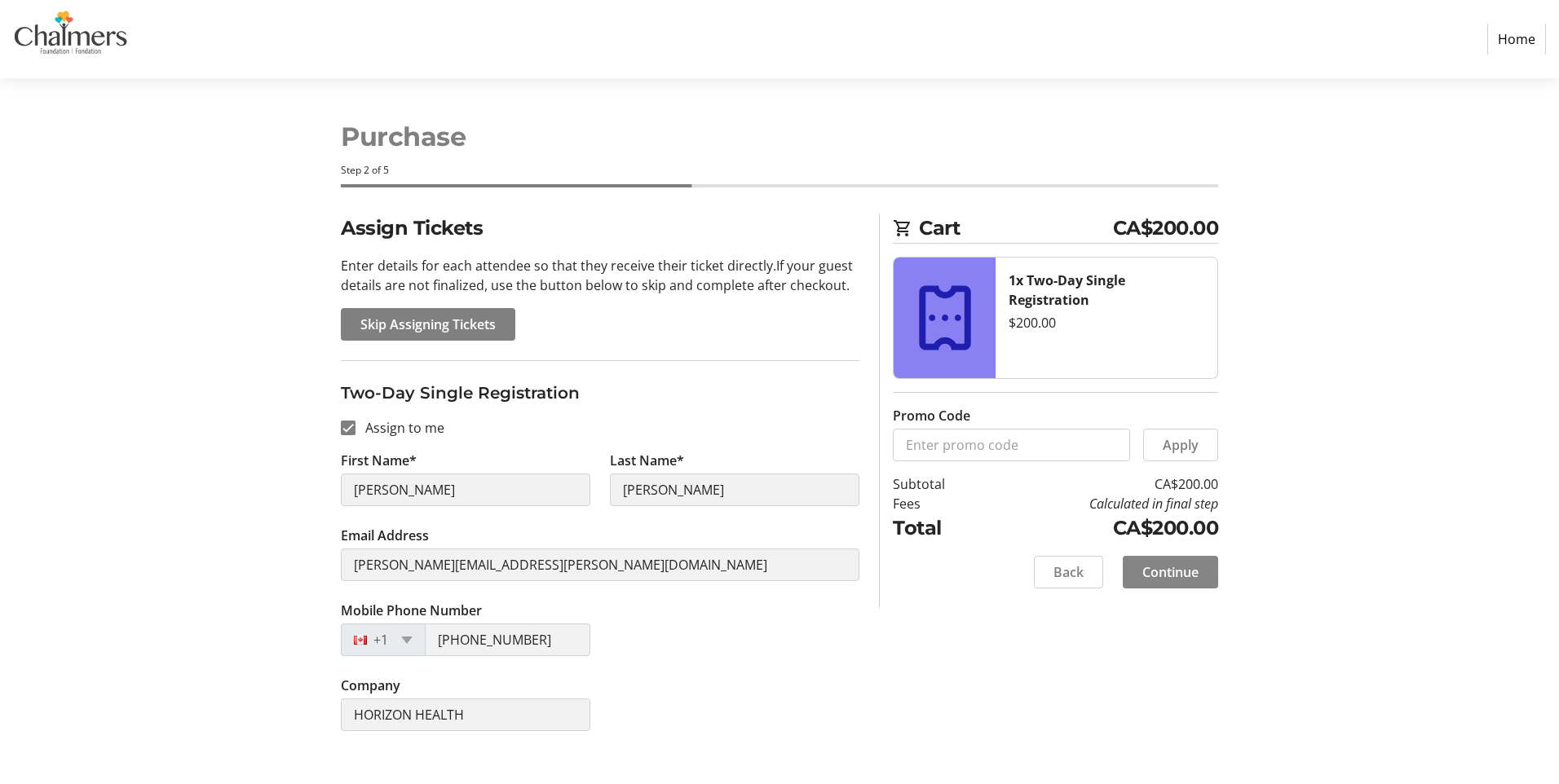
click at [1165, 581] on span "Continue" at bounding box center [1171, 572] width 56 height 20
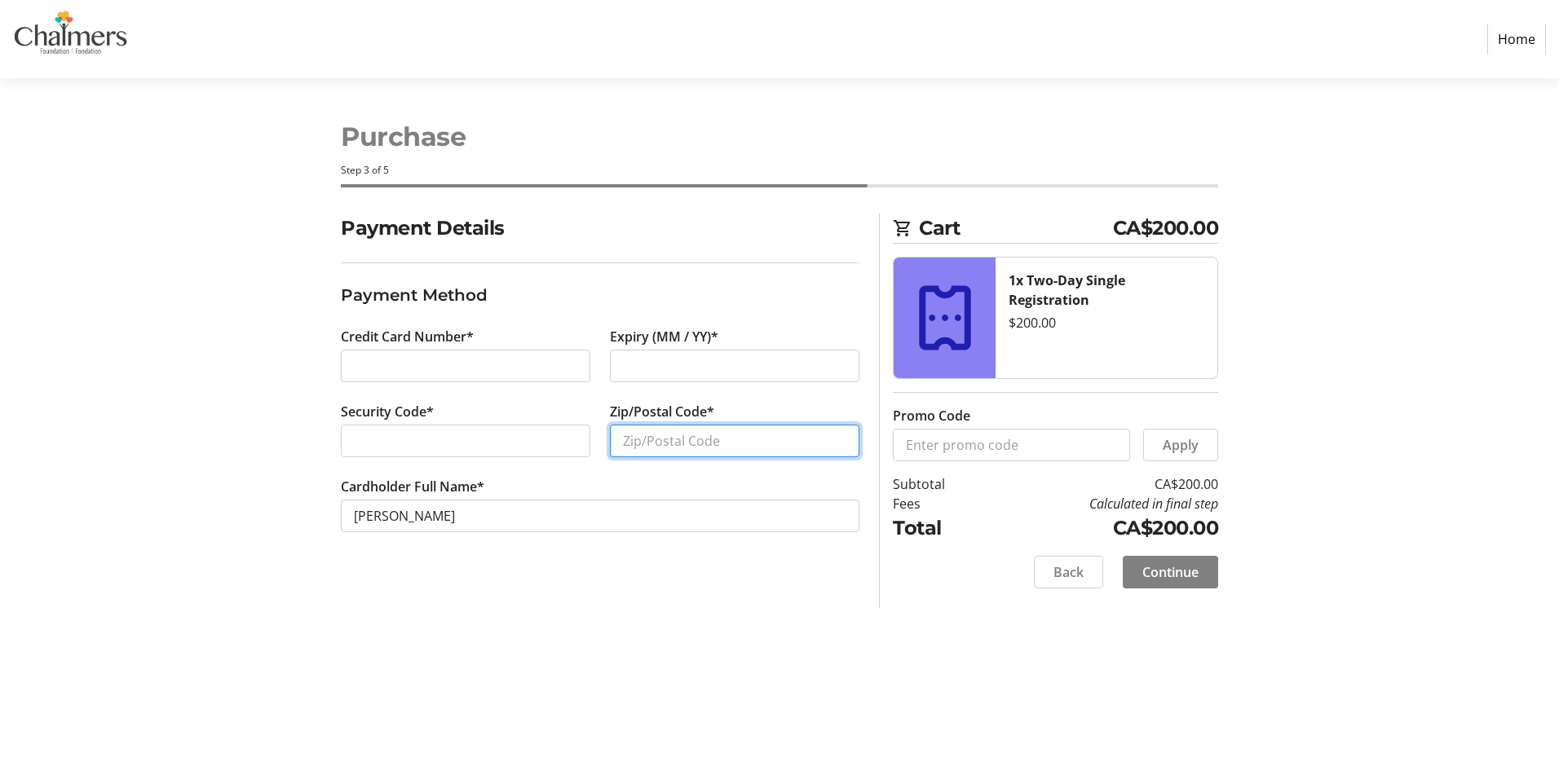
drag, startPoint x: 694, startPoint y: 444, endPoint x: 657, endPoint y: 419, distance: 44.7
click at [693, 444] on input "Zip/Postal Code*" at bounding box center [734, 441] width 249 height 32
type input "E3C1L9"
click at [1164, 569] on span "Continue" at bounding box center [1171, 572] width 56 height 20
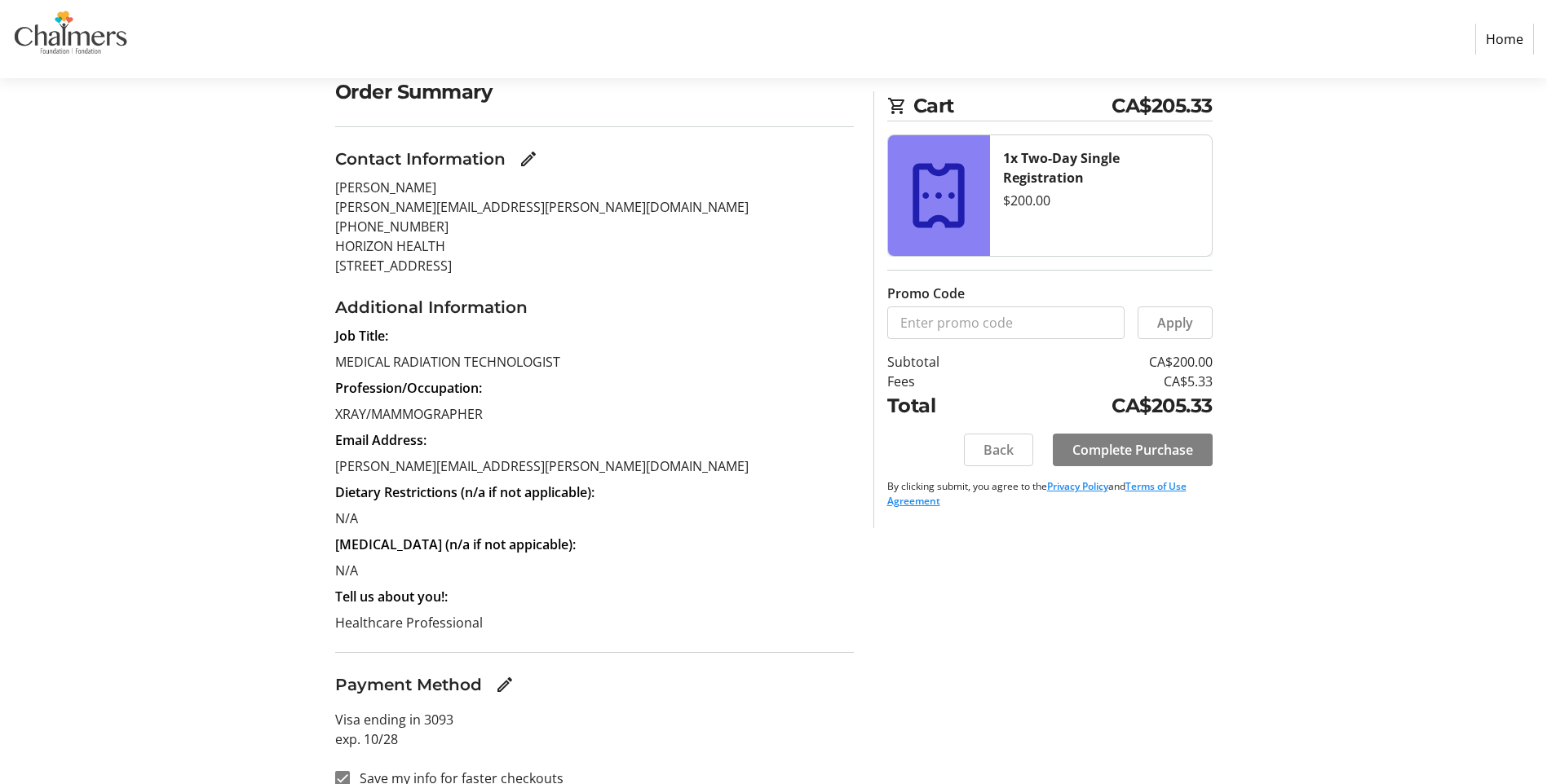
scroll to position [159, 0]
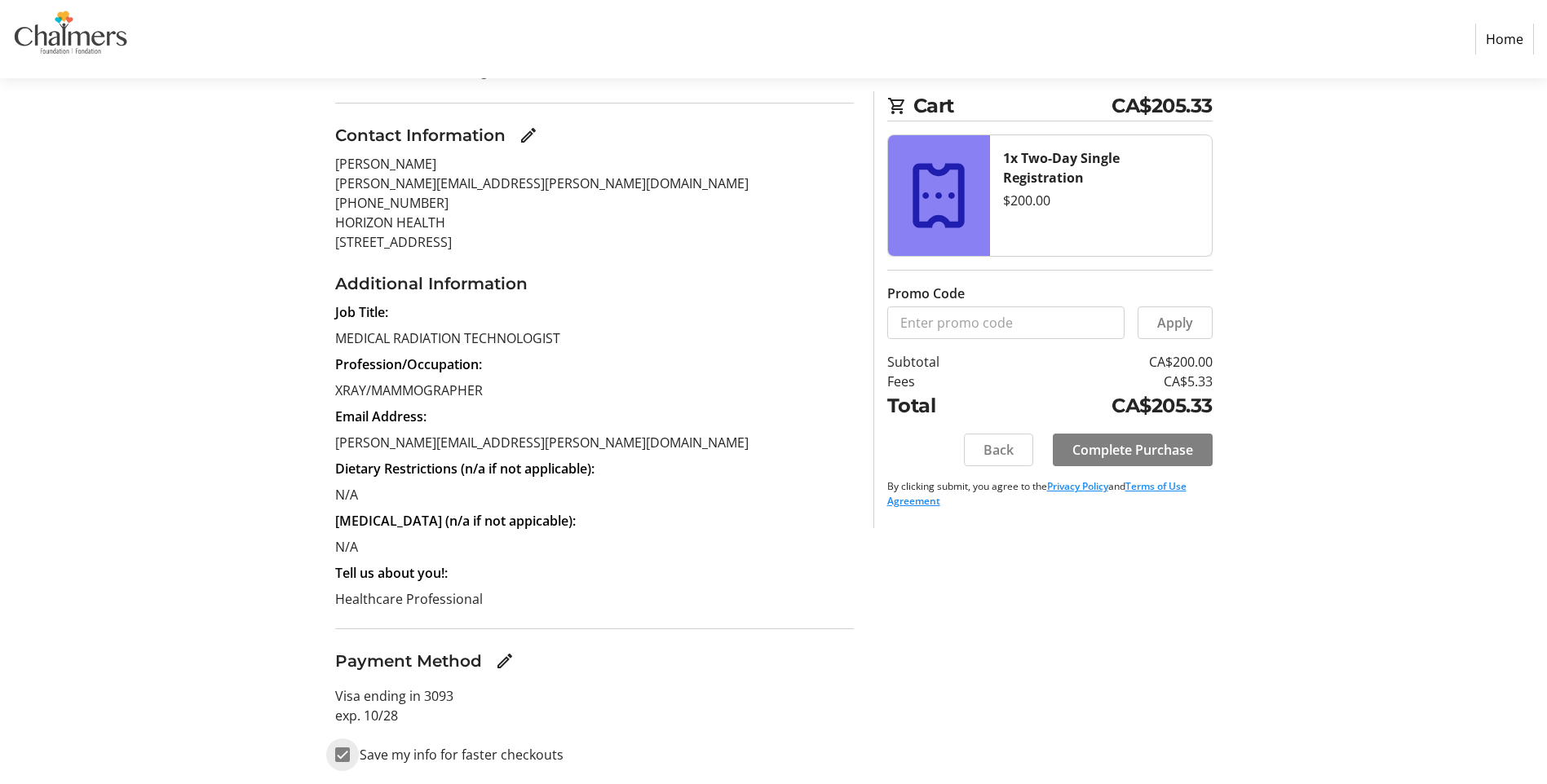
click at [339, 753] on input "Save my info for faster checkouts" at bounding box center [342, 754] width 14 height 14
checkbox input "false"
click at [1180, 449] on span "Complete Purchase" at bounding box center [1133, 450] width 121 height 20
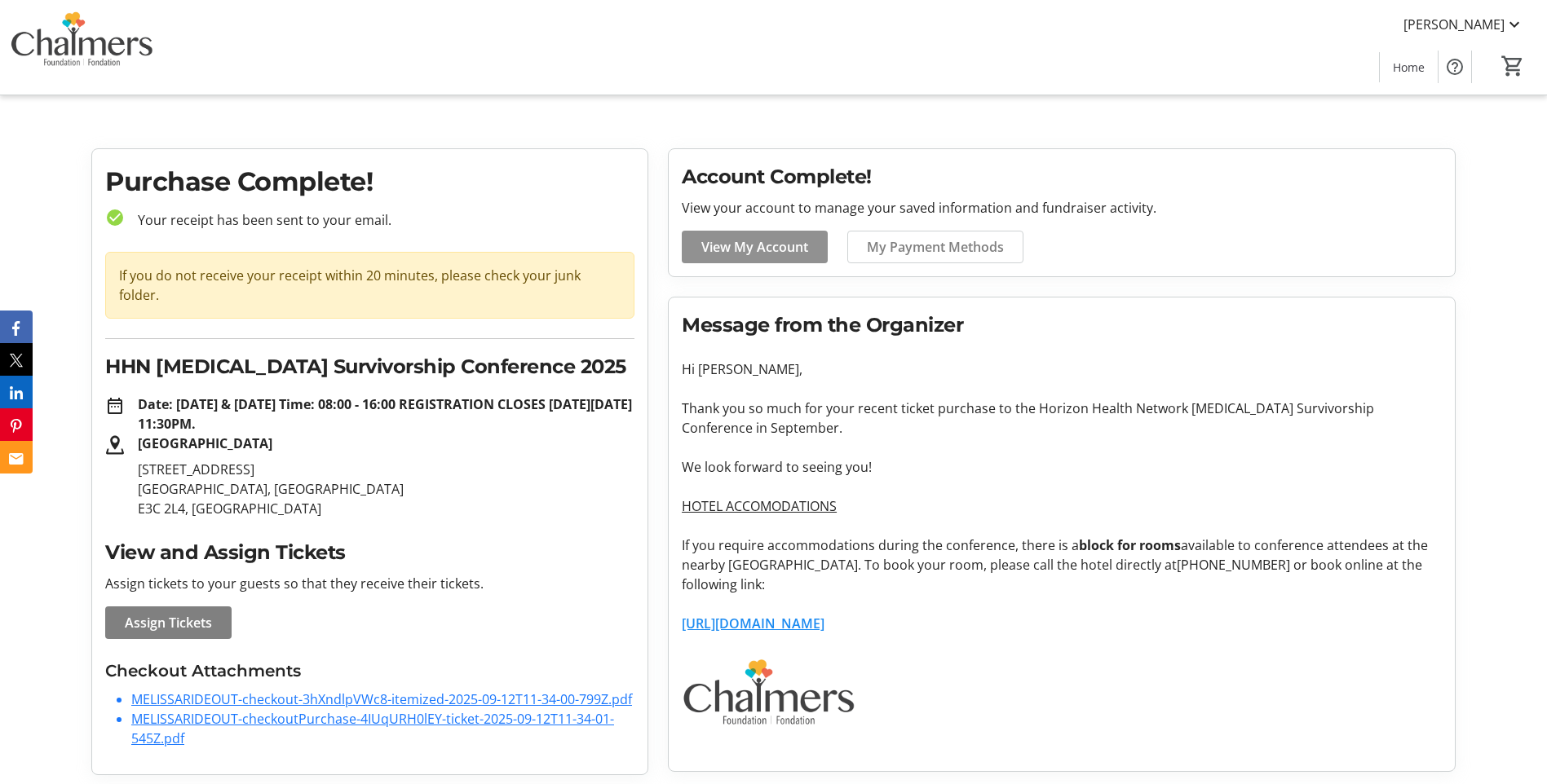
click at [763, 244] on span "View My Account" at bounding box center [755, 247] width 107 height 20
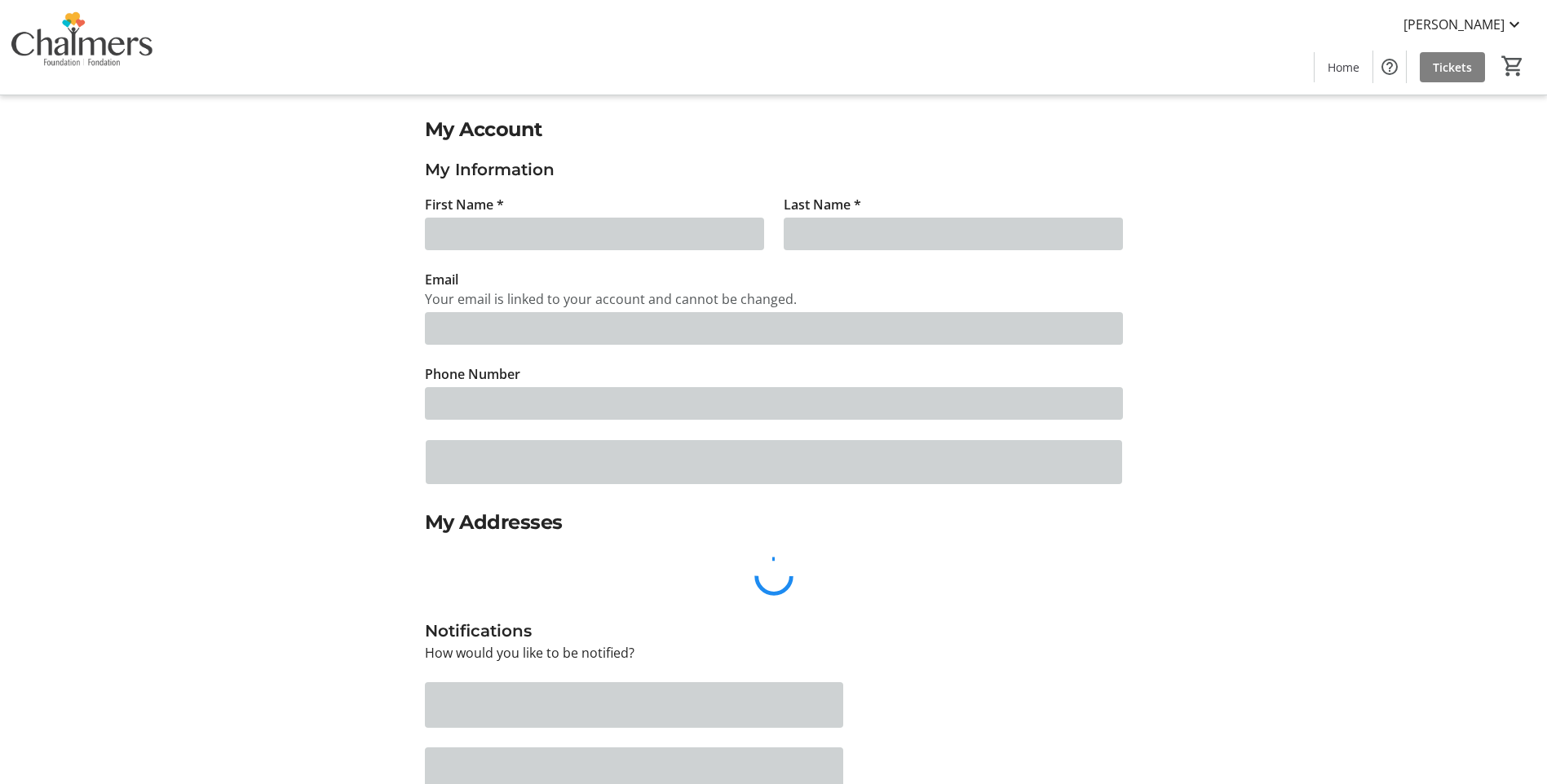
type input "[PERSON_NAME]"
type input "[PERSON_NAME][EMAIL_ADDRESS][PERSON_NAME][DOMAIN_NAME]"
type input "[PHONE_NUMBER]"
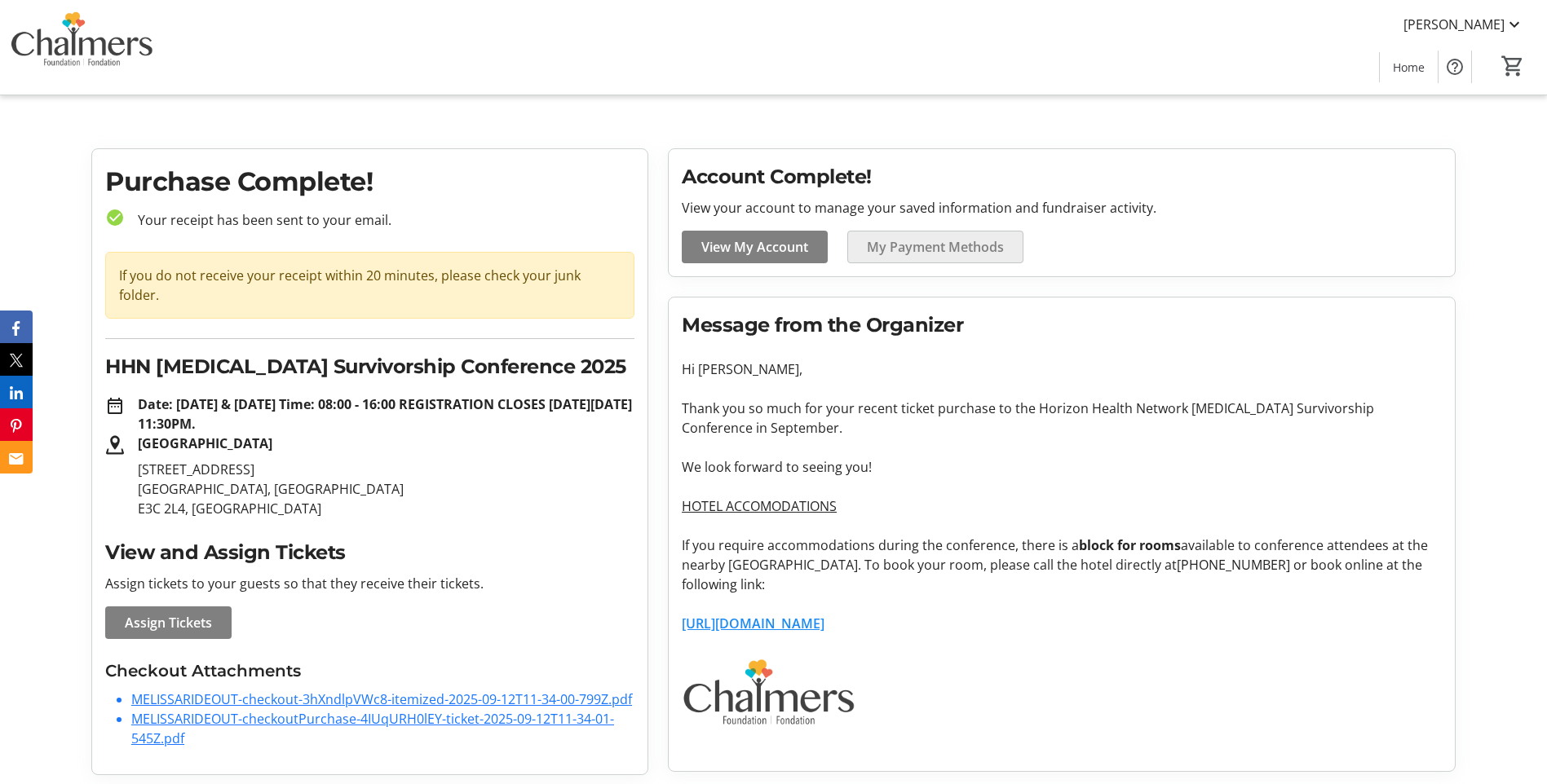
click at [971, 255] on span "My Payment Methods" at bounding box center [935, 247] width 137 height 20
click at [1505, 24] on mat-icon at bounding box center [1515, 24] width 20 height 20
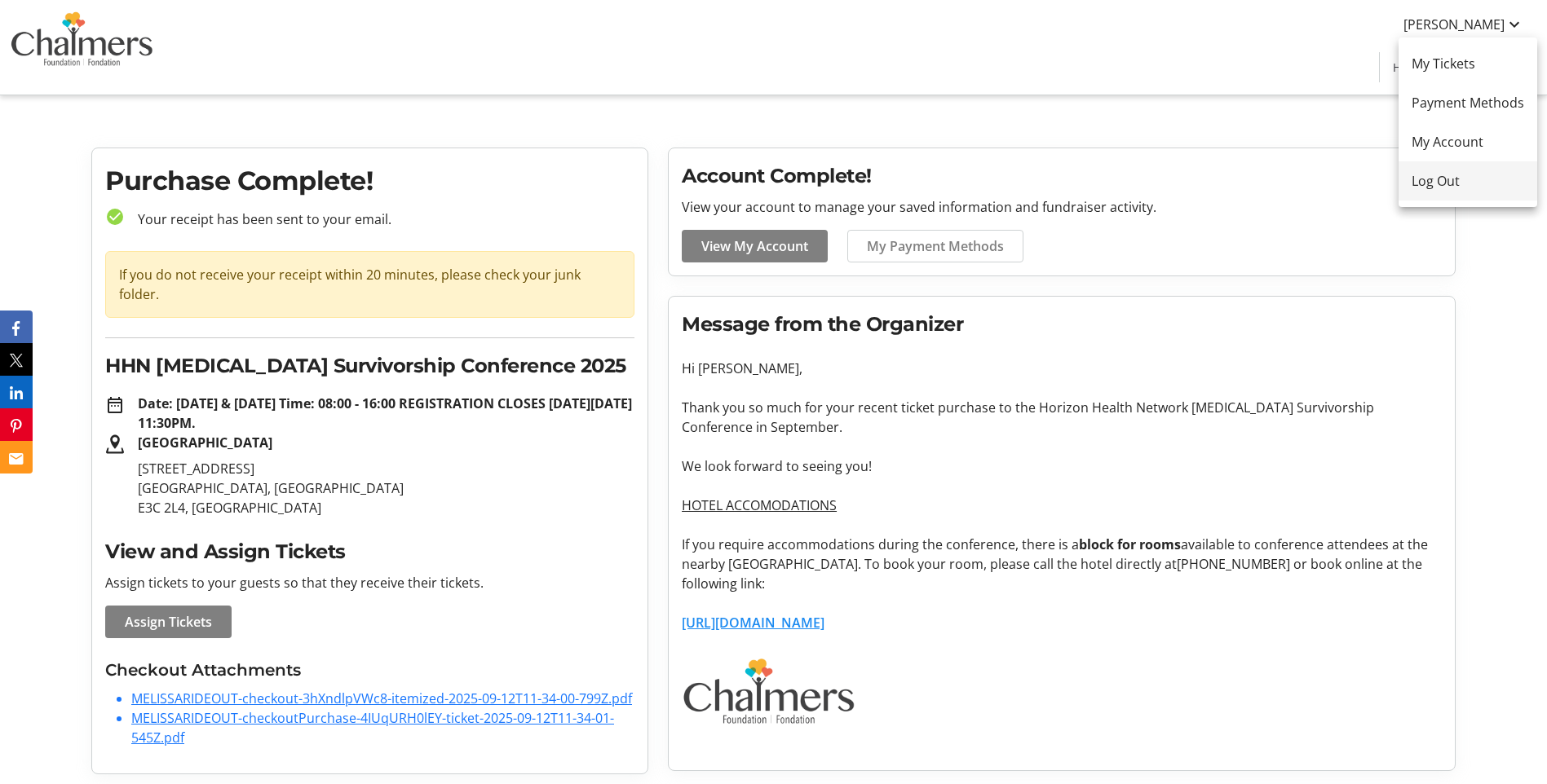
click at [1435, 179] on span "Log Out" at bounding box center [1467, 181] width 113 height 20
